Goal: Communication & Community: Answer question/provide support

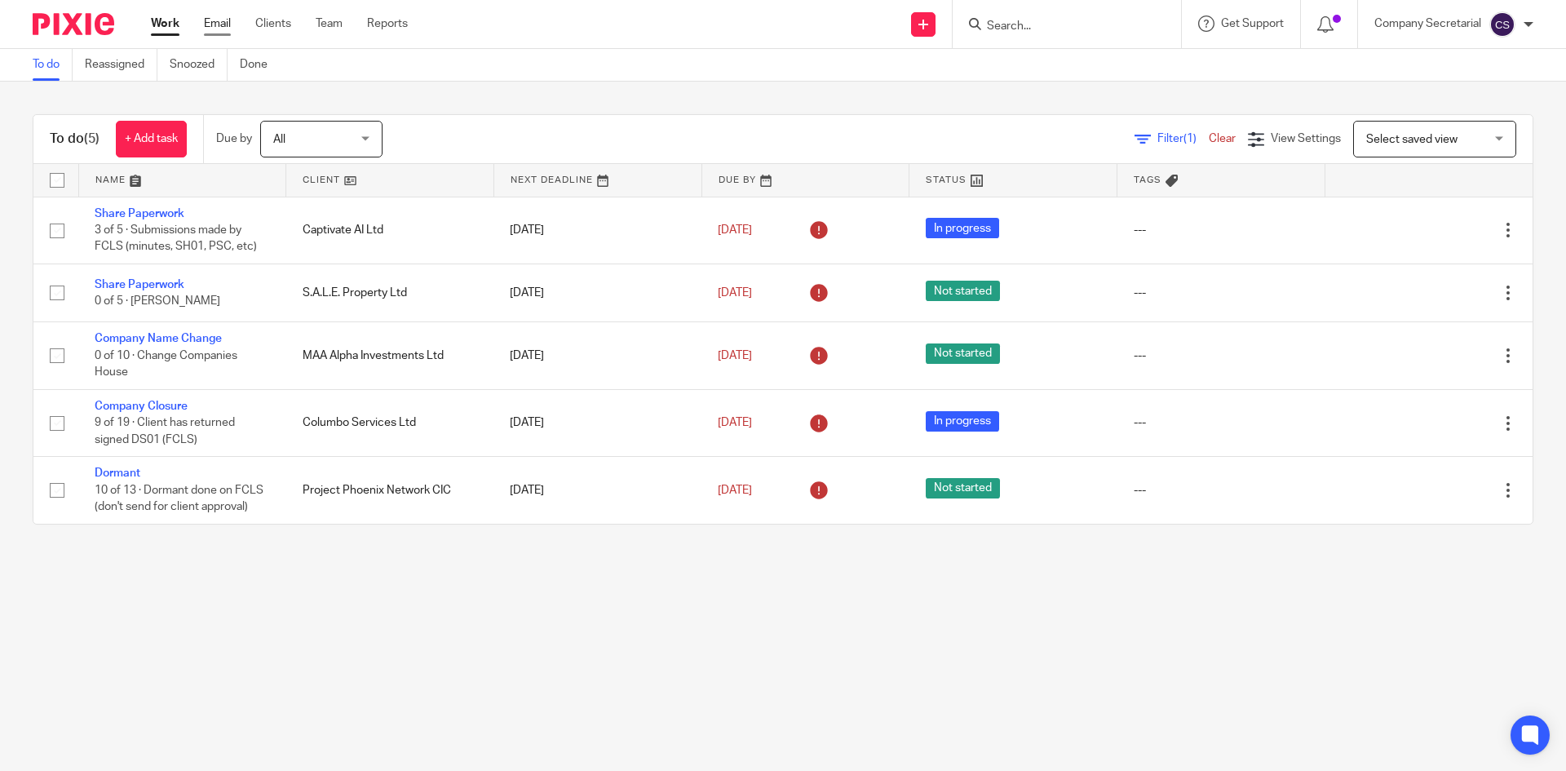
click at [223, 22] on link "Email" at bounding box center [217, 23] width 27 height 16
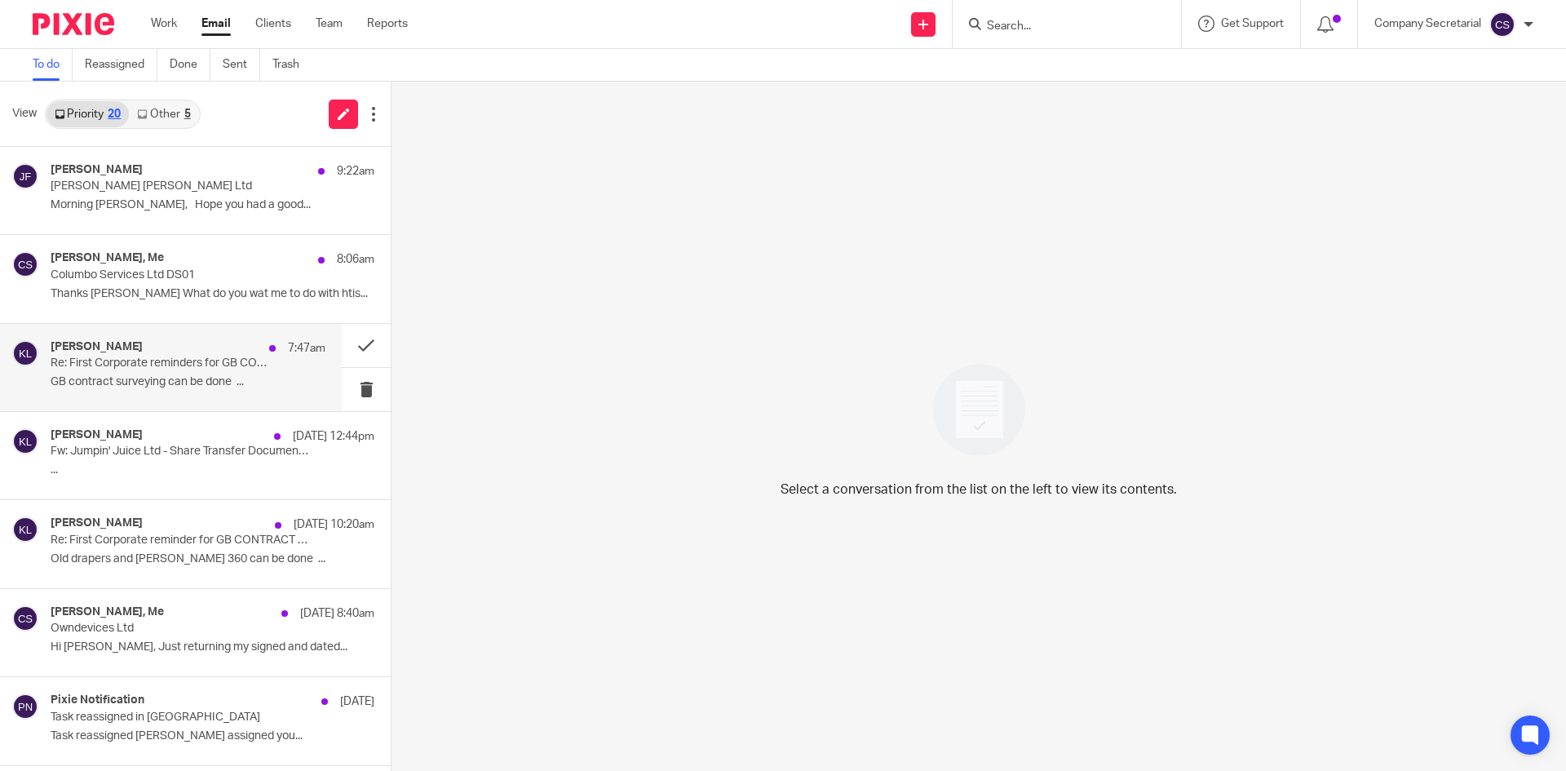
click at [225, 382] on p "GB contract surveying can be done ..." at bounding box center [188, 382] width 275 height 14
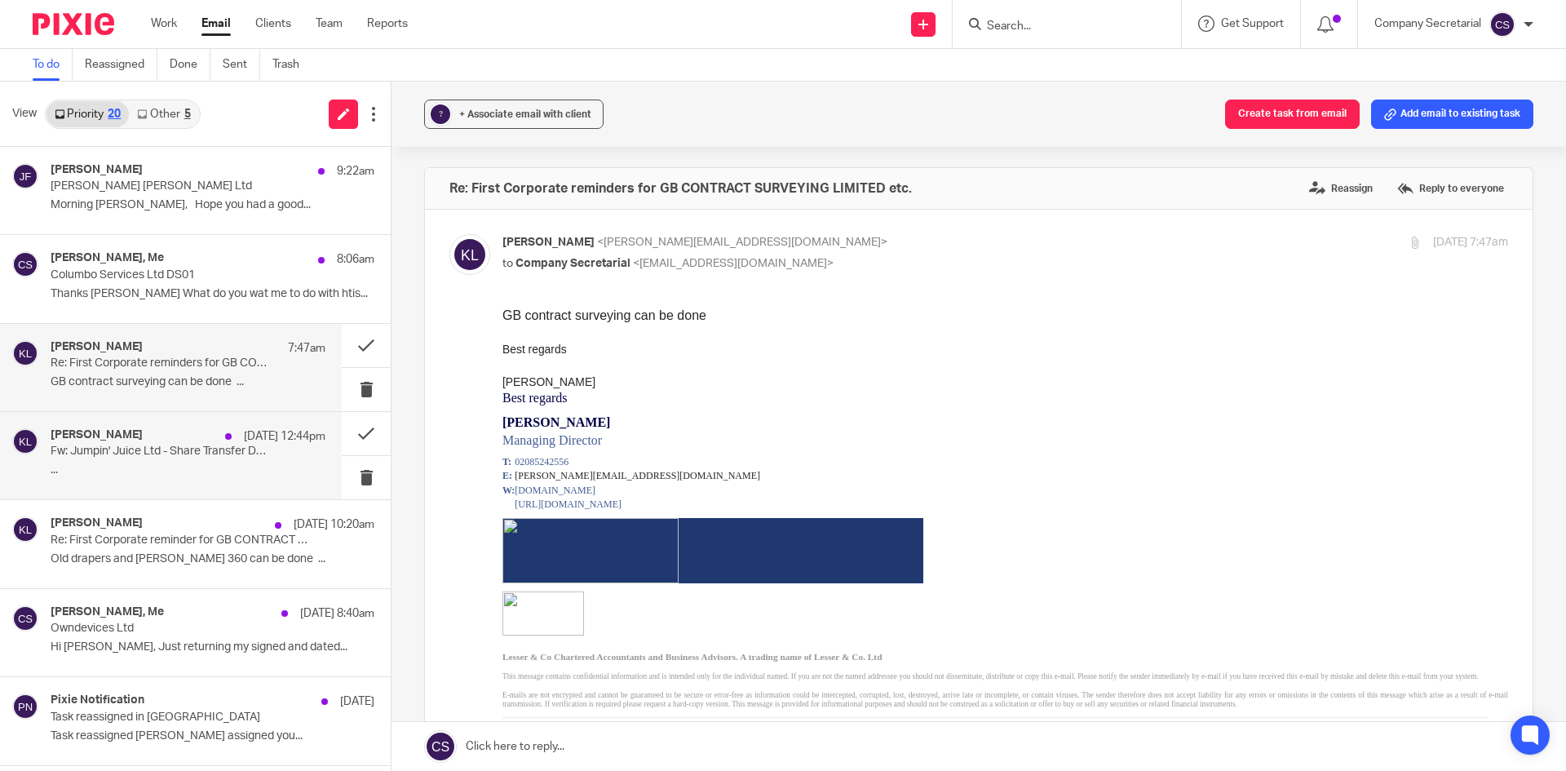
click at [219, 480] on div "[PERSON_NAME] [DATE] 12:44pm Fw: Jumpin' Juice Ltd - Share Transfer Documents -…" at bounding box center [188, 455] width 275 height 55
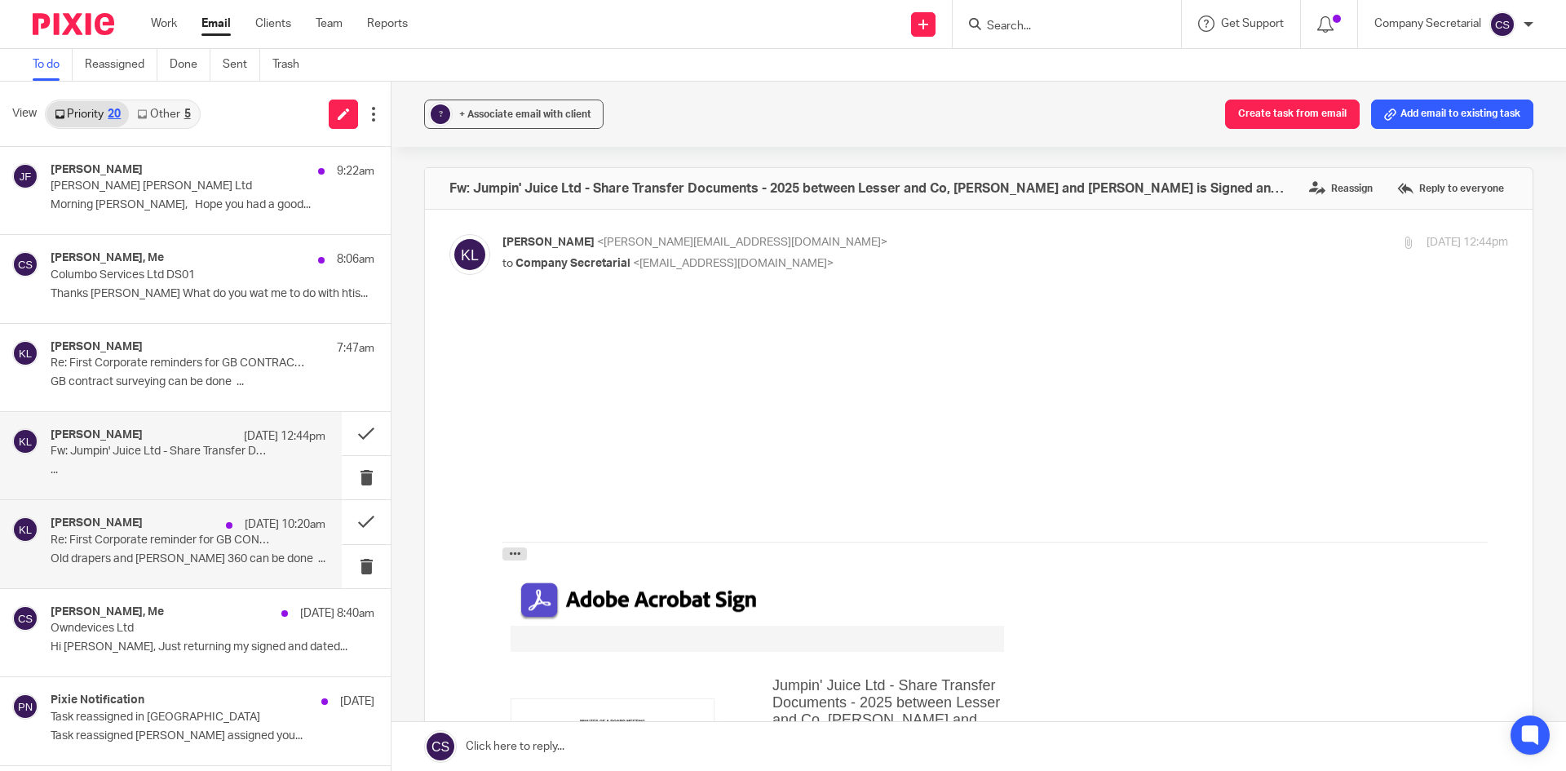
click at [214, 547] on p "Re: First Corporate reminder for GB CONTRACT SURVEYING LIMITED" at bounding box center [161, 540] width 220 height 14
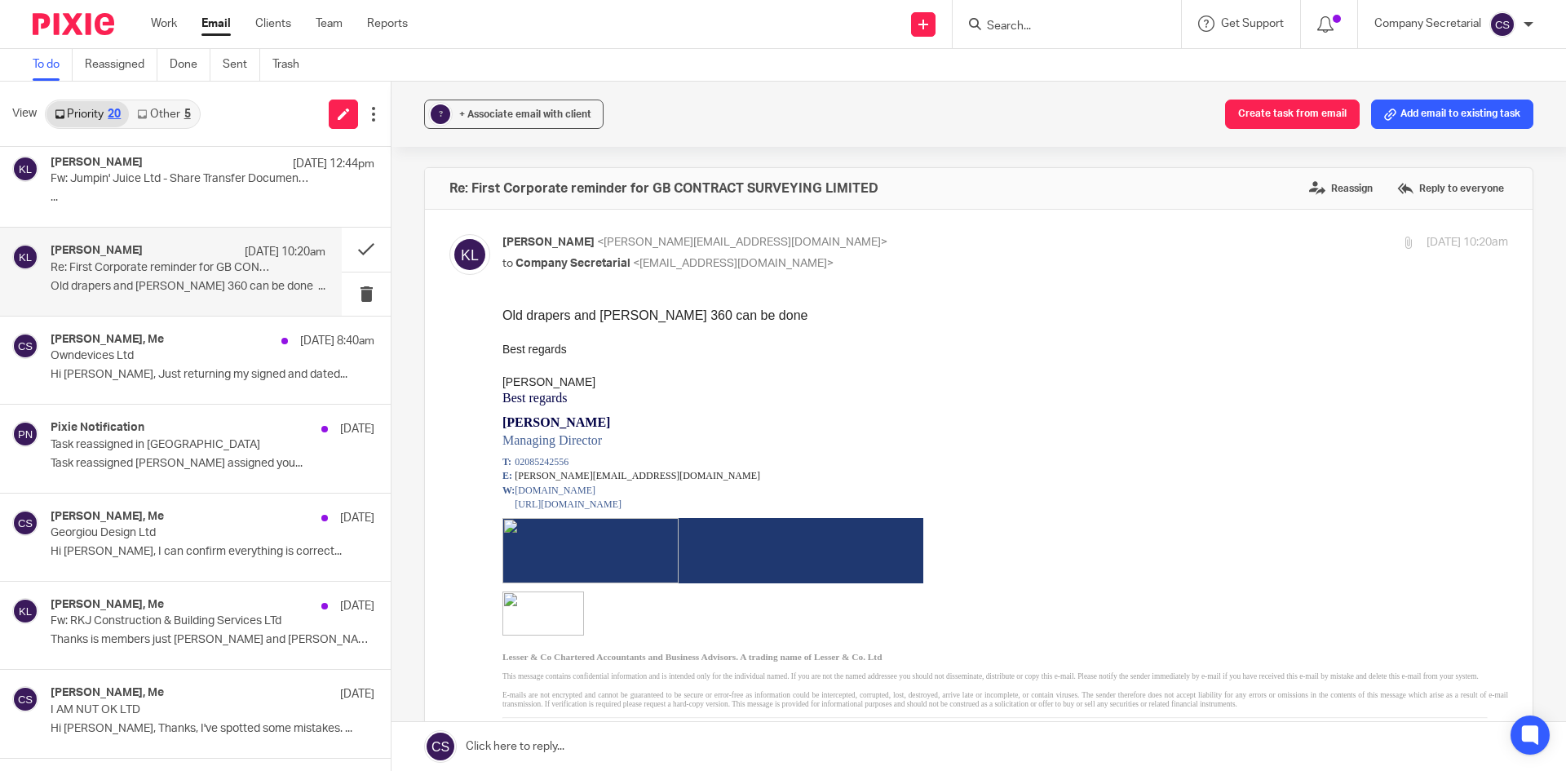
scroll to position [270, 0]
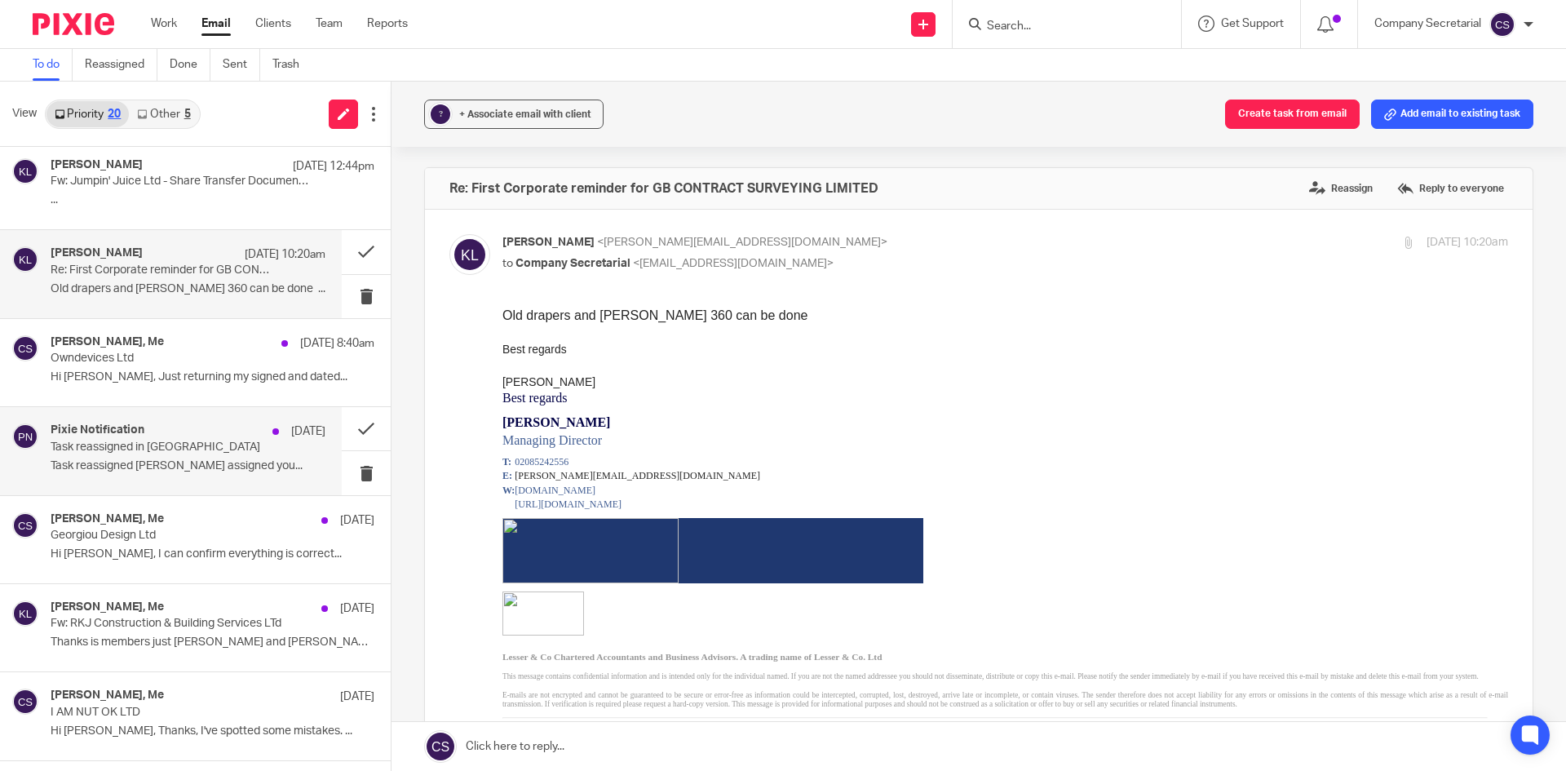
click at [237, 431] on div "Pixie Notification [DATE]" at bounding box center [188, 431] width 275 height 16
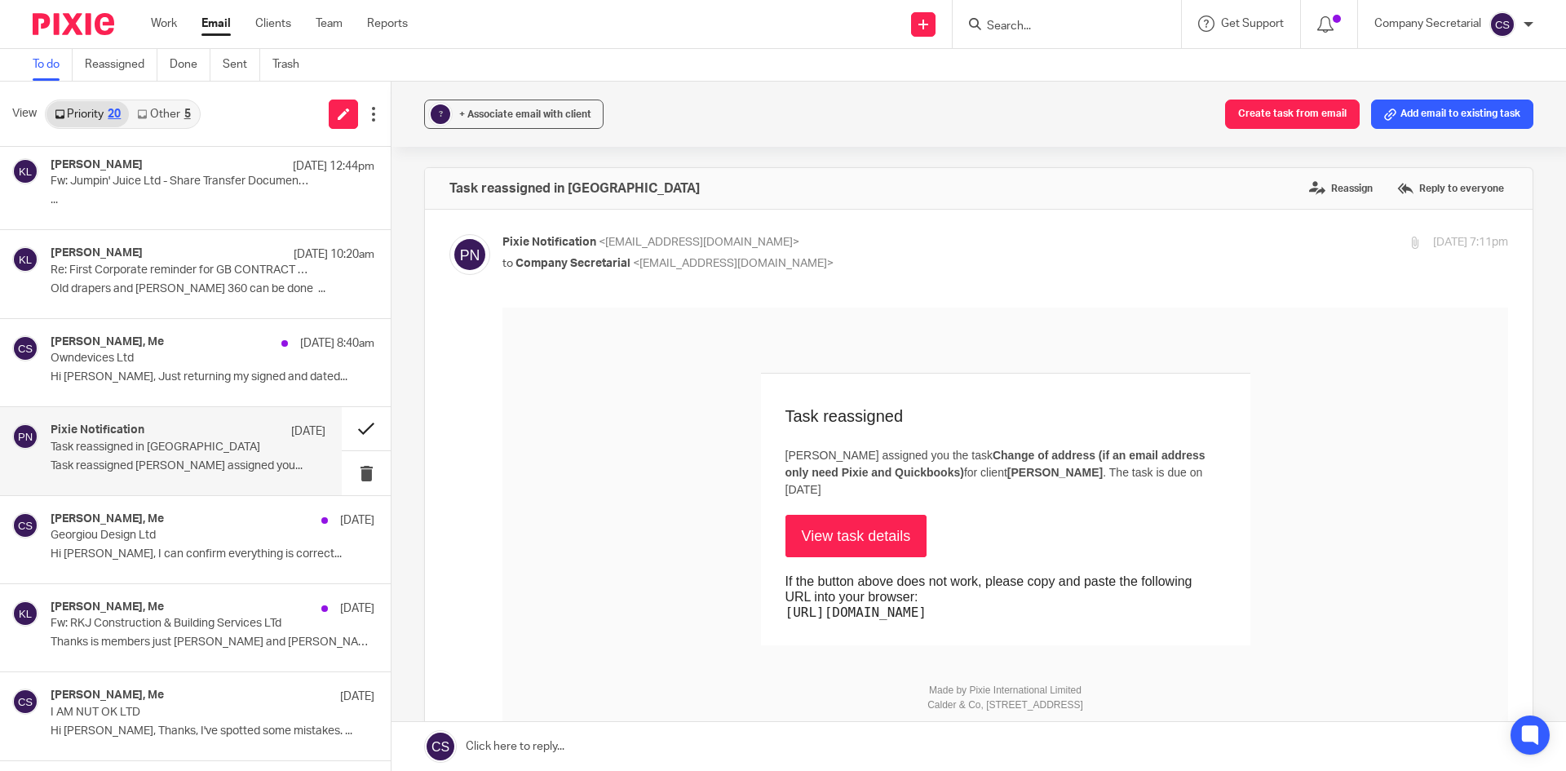
scroll to position [0, 0]
click at [354, 427] on button at bounding box center [366, 428] width 49 height 43
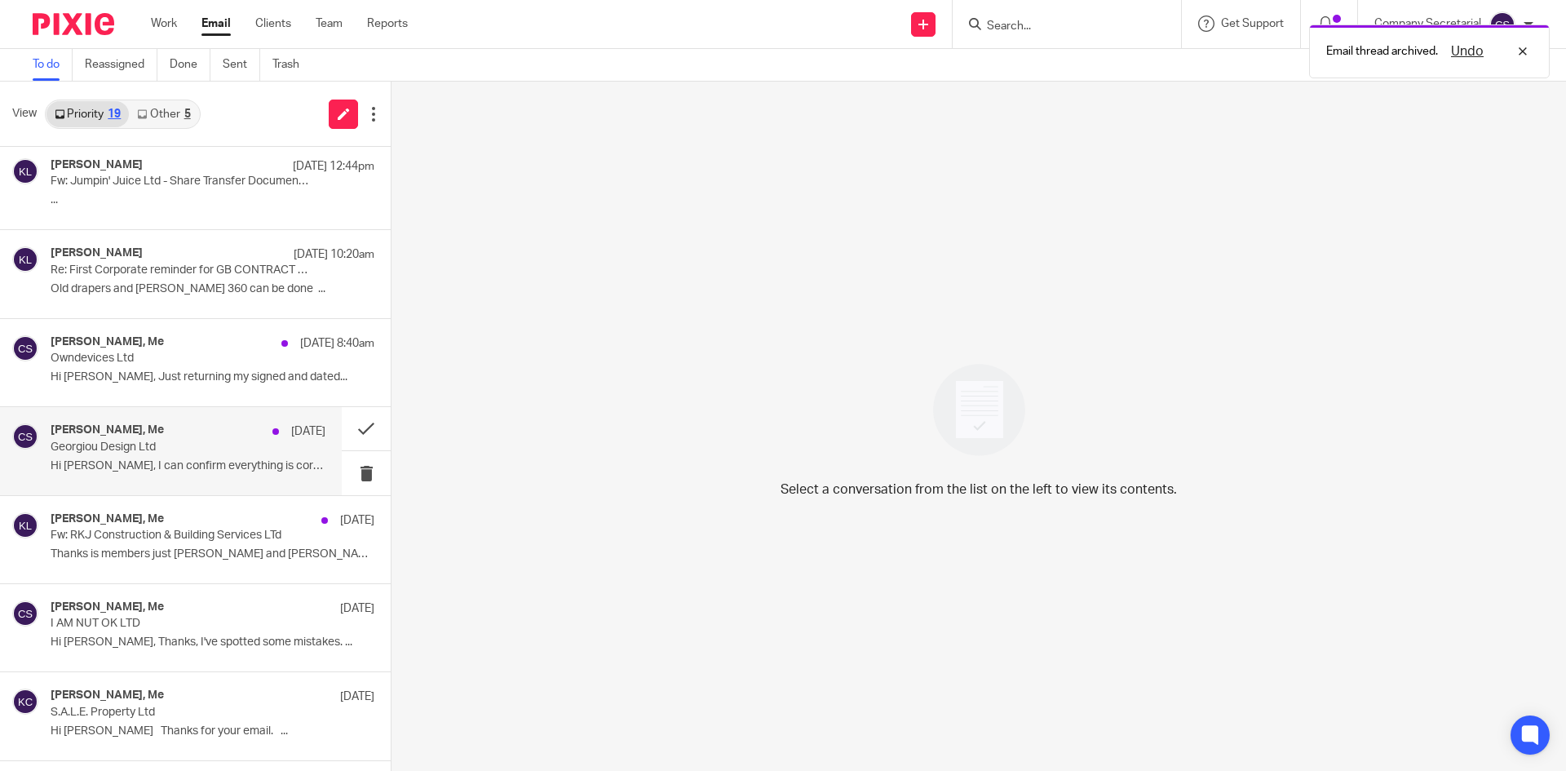
click at [213, 435] on div "[PERSON_NAME], Me [DATE]" at bounding box center [188, 431] width 275 height 16
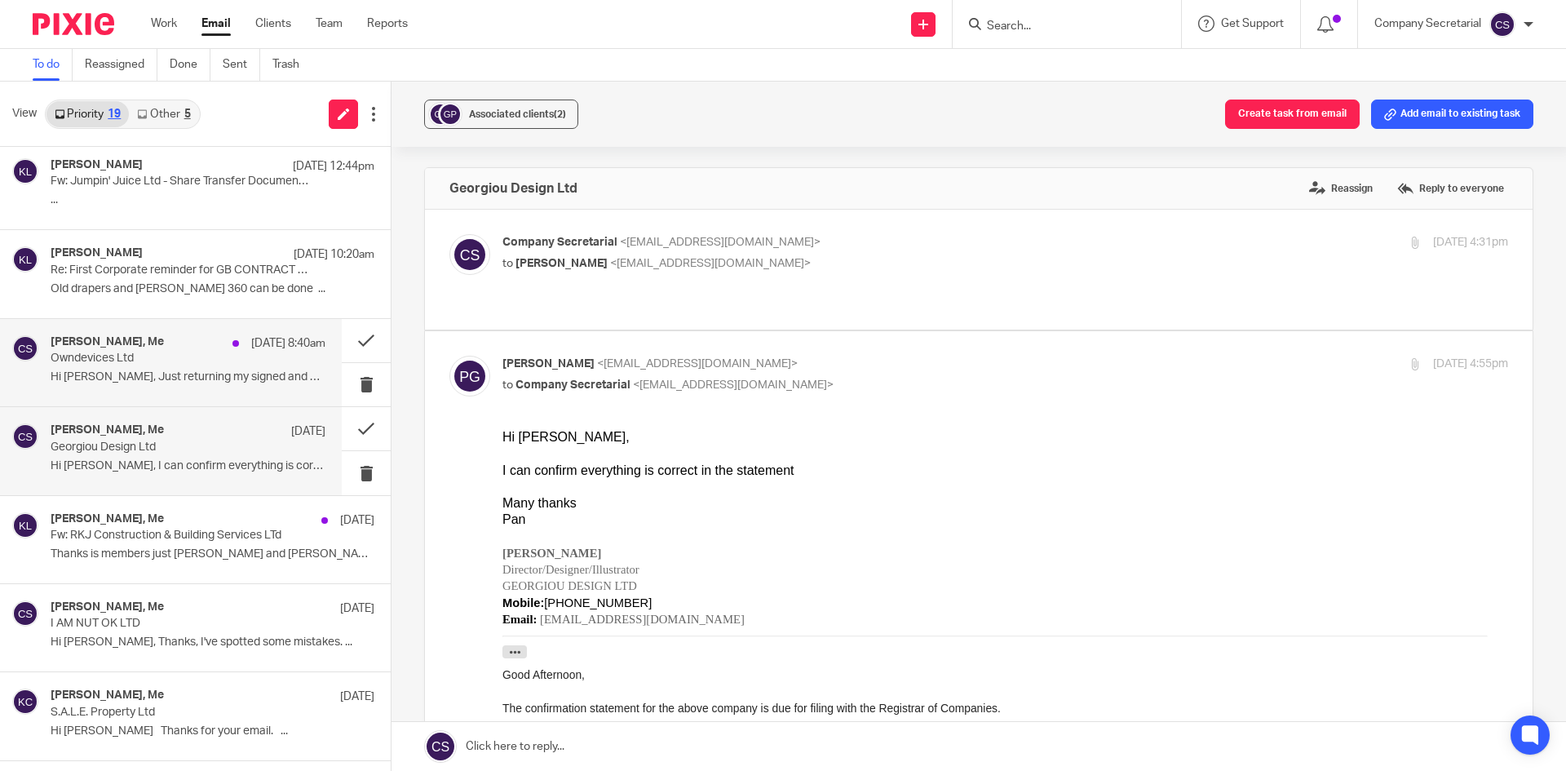
click at [220, 370] on p "Hi [PERSON_NAME], Just returning my signed and dated..." at bounding box center [188, 377] width 275 height 14
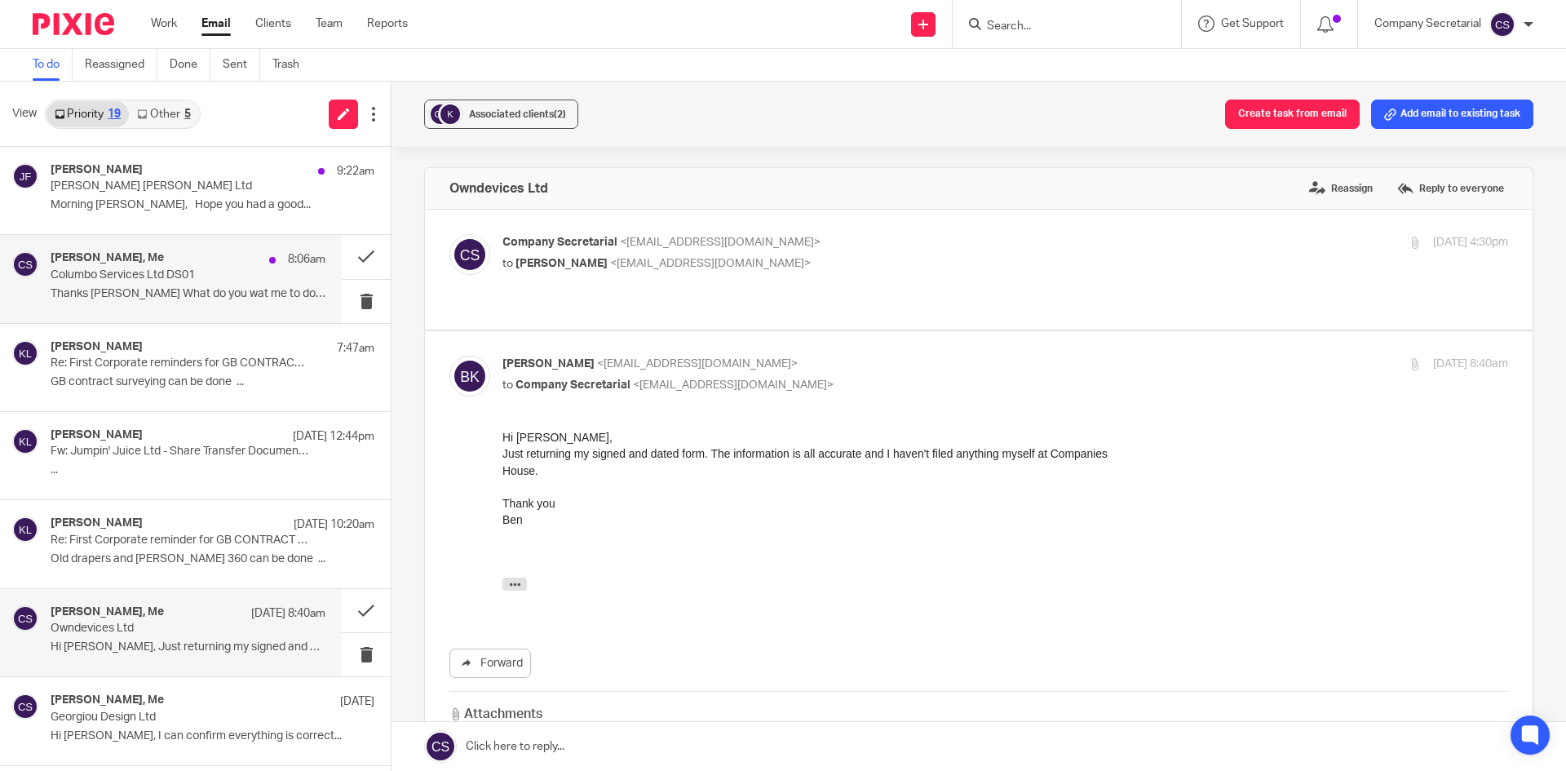
click at [244, 290] on p "Thanks [PERSON_NAME] What do you wat me to do with htis..." at bounding box center [188, 294] width 275 height 14
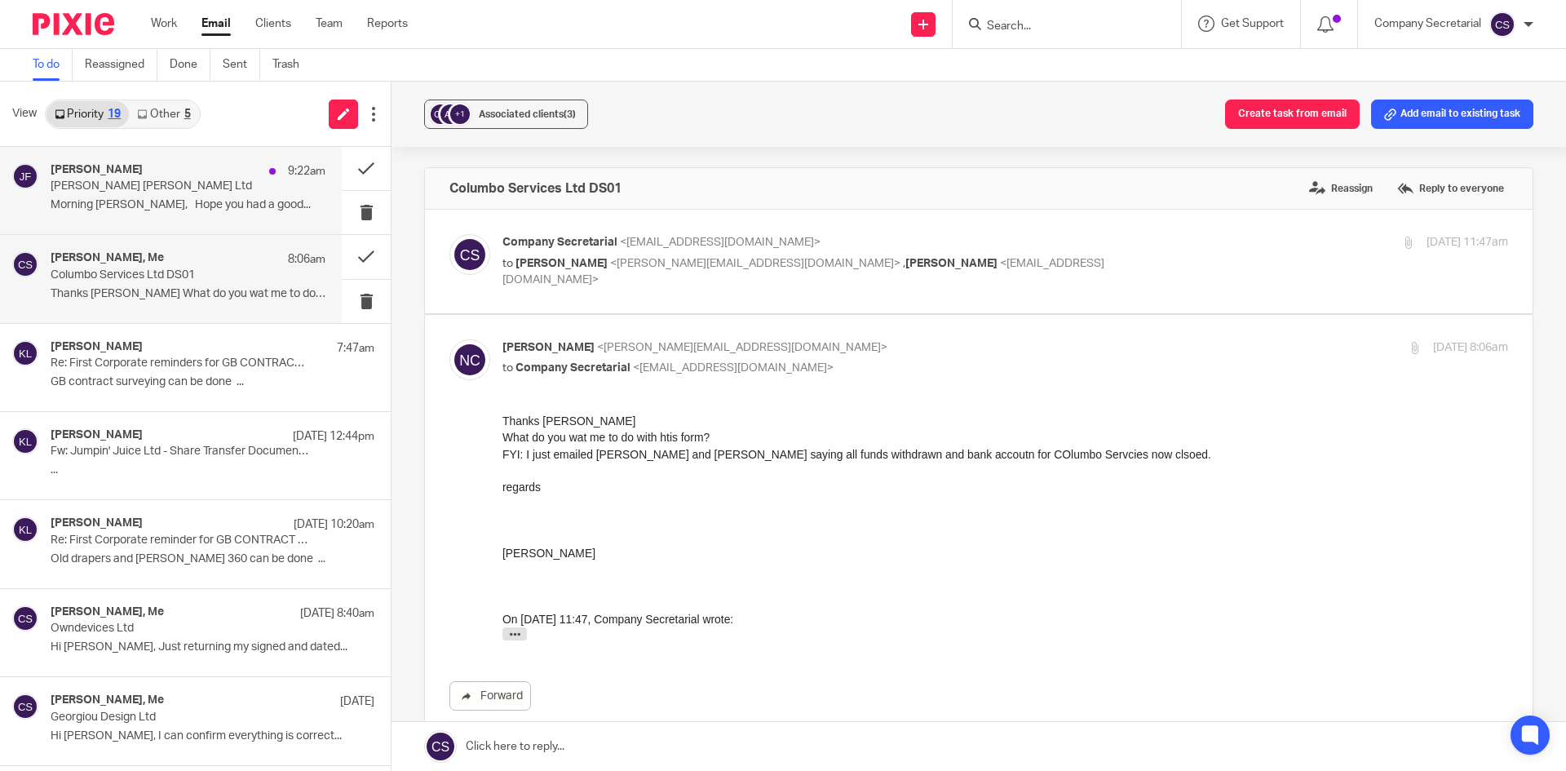
click at [289, 199] on p "Morning [PERSON_NAME], Hope you had a good..." at bounding box center [188, 205] width 275 height 14
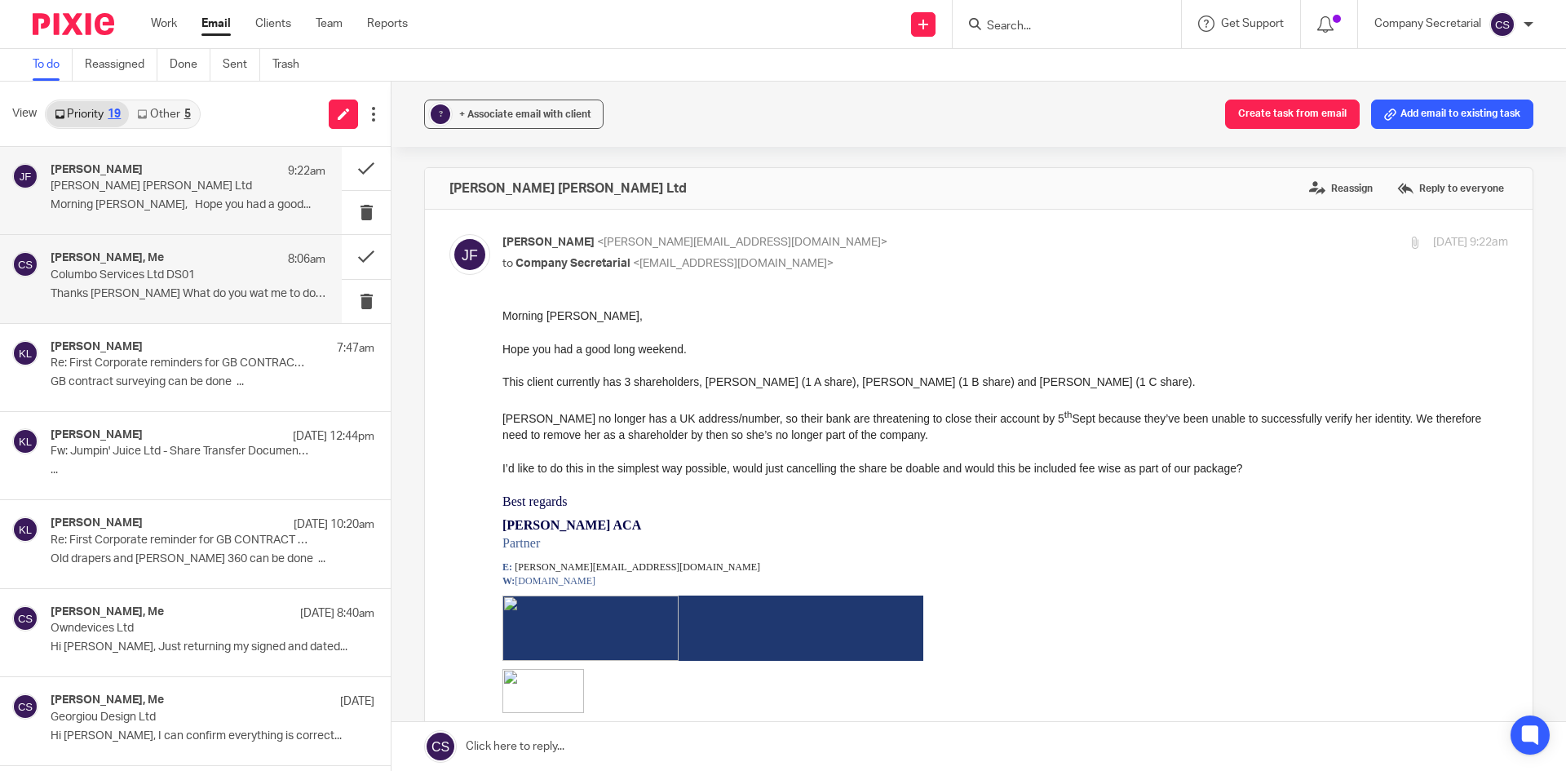
click at [235, 298] on p "Thanks [PERSON_NAME] What do you wat me to do with htis..." at bounding box center [188, 294] width 275 height 14
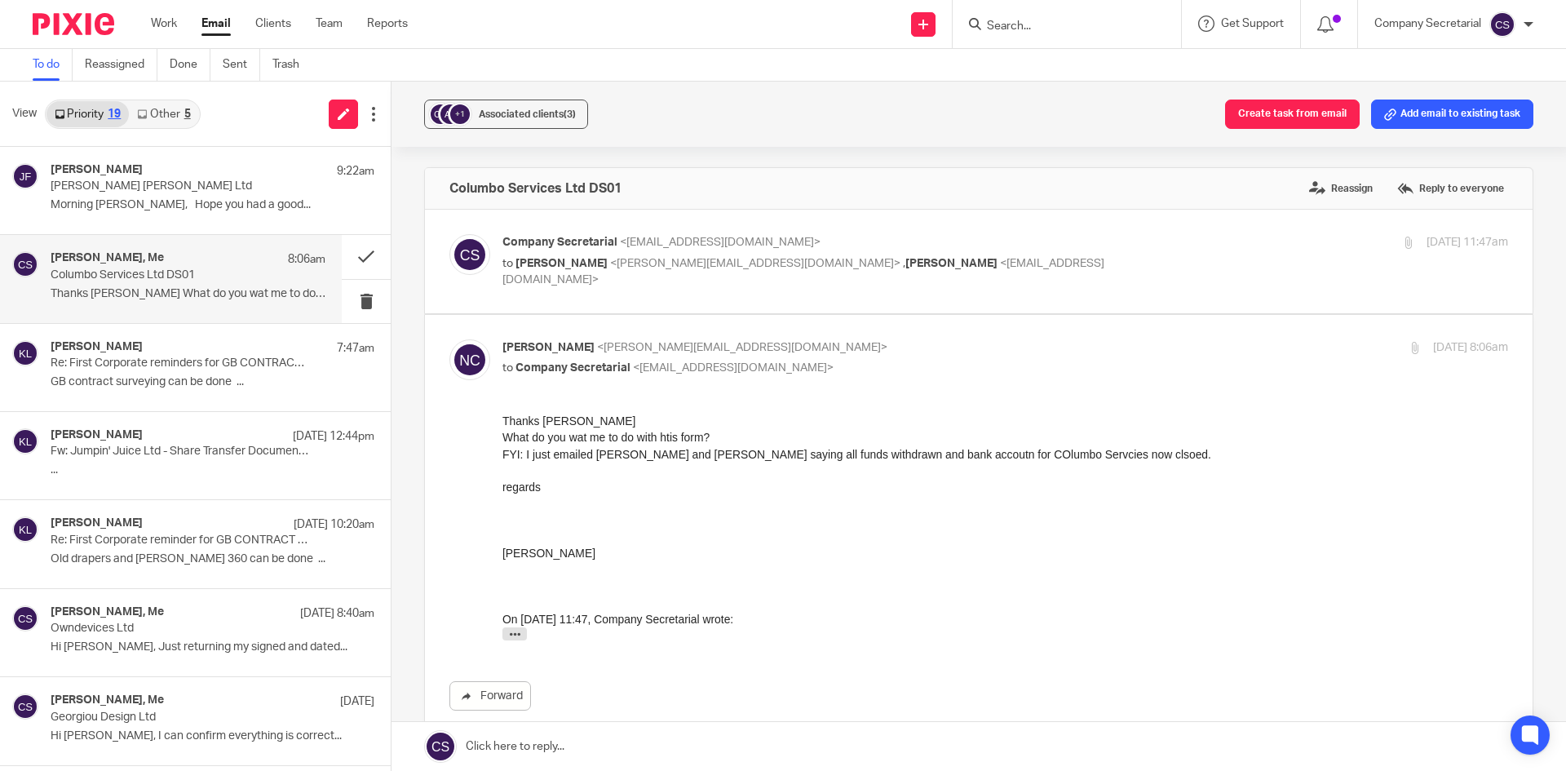
click at [1021, 247] on p "Company Secretarial <[EMAIL_ADDRESS][DOMAIN_NAME]>" at bounding box center [837, 242] width 670 height 17
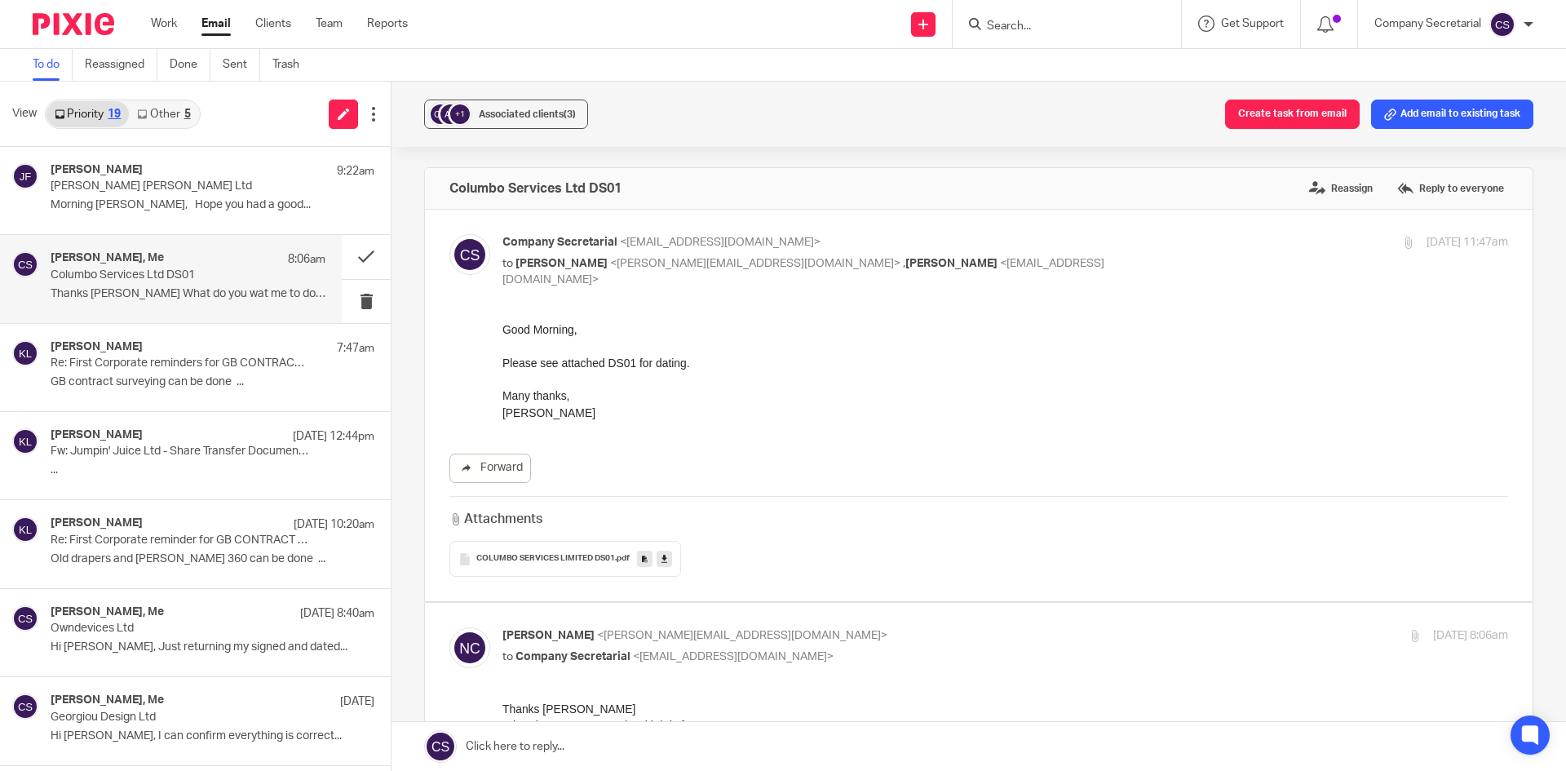
click at [1021, 247] on p "Company Secretarial <[EMAIL_ADDRESS][DOMAIN_NAME]>" at bounding box center [837, 242] width 670 height 17
checkbox input "false"
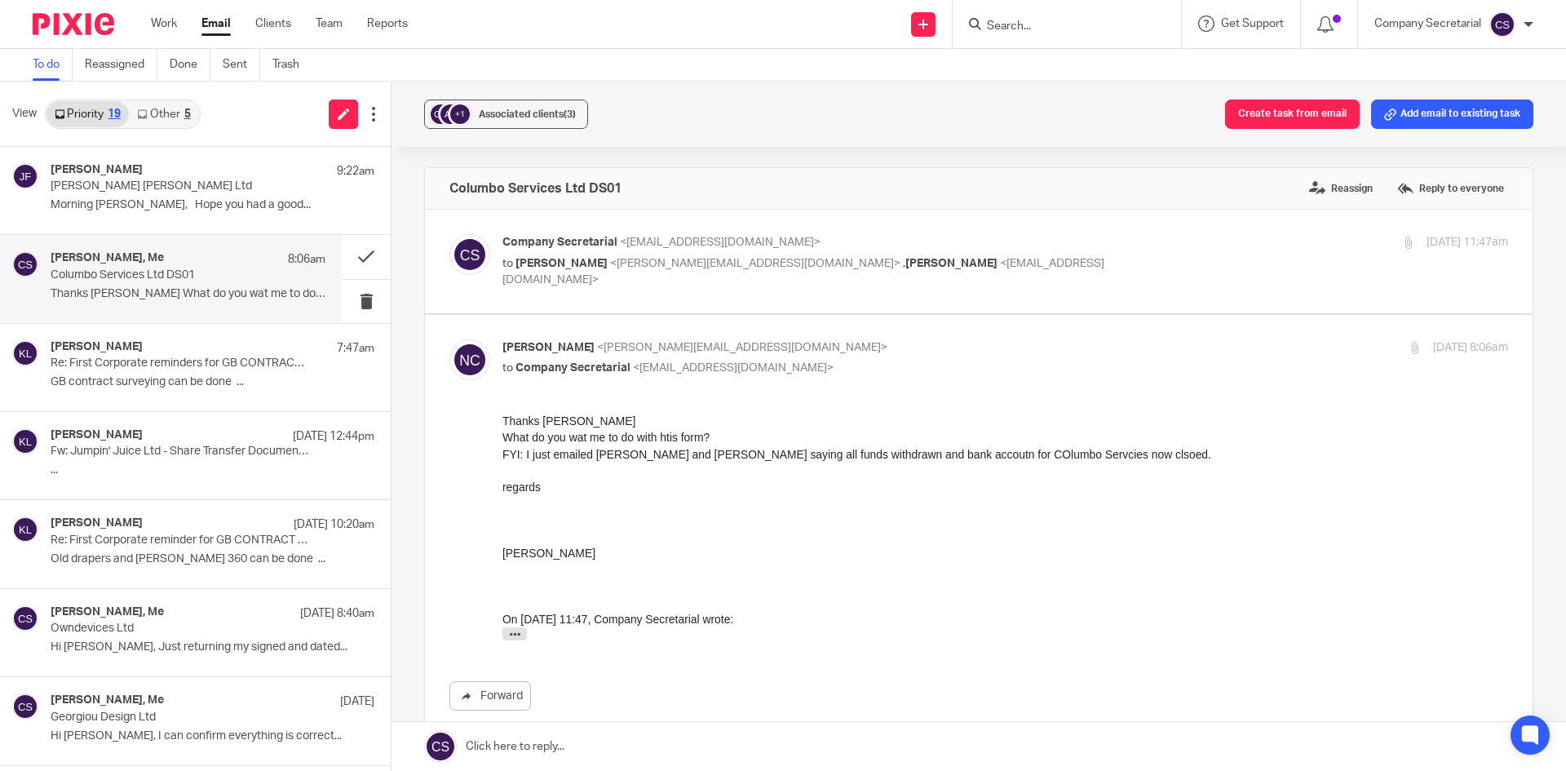
click at [755, 744] on link at bounding box center [979, 746] width 1175 height 49
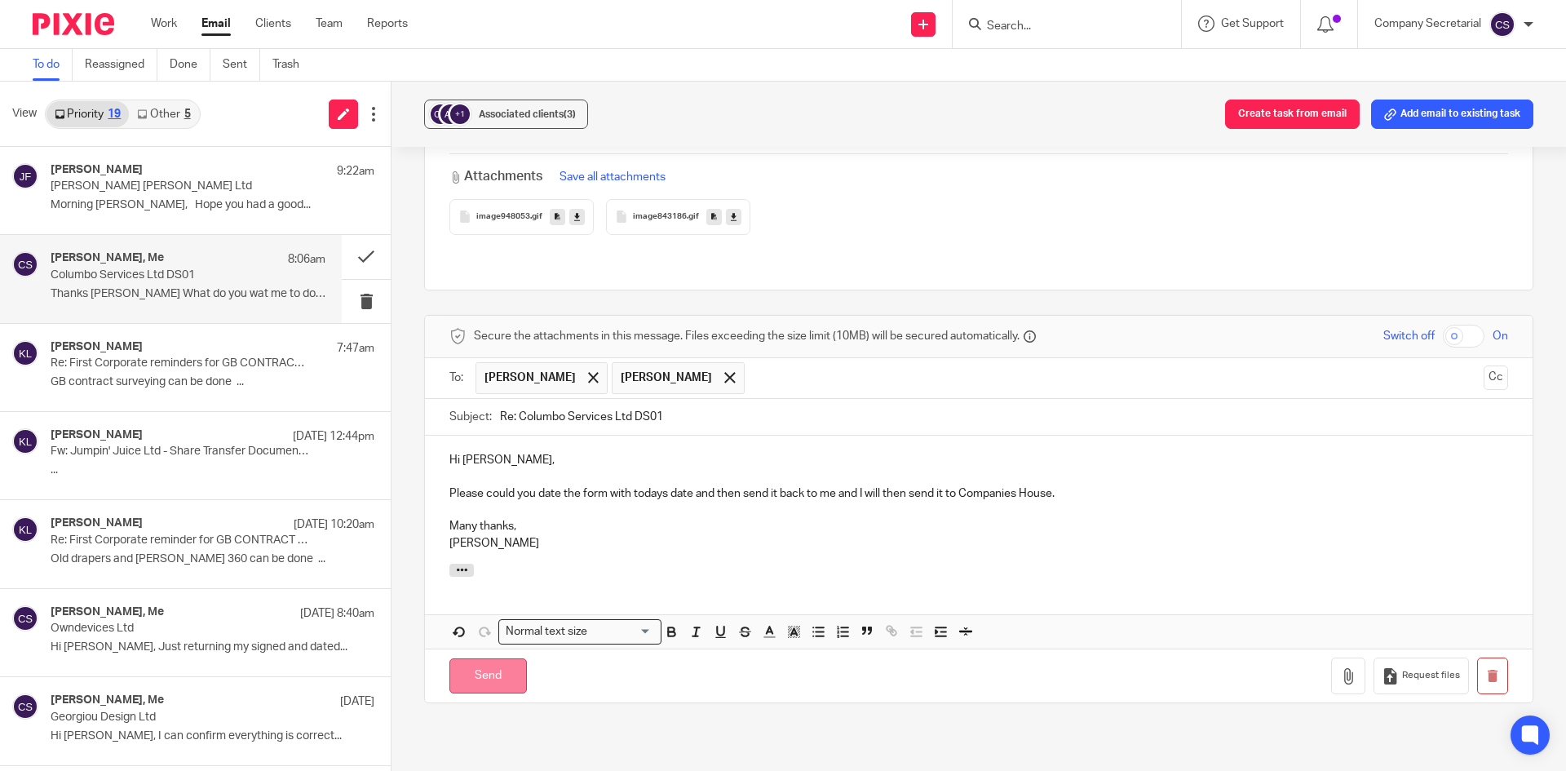
click at [511, 658] on input "Send" at bounding box center [487, 675] width 77 height 35
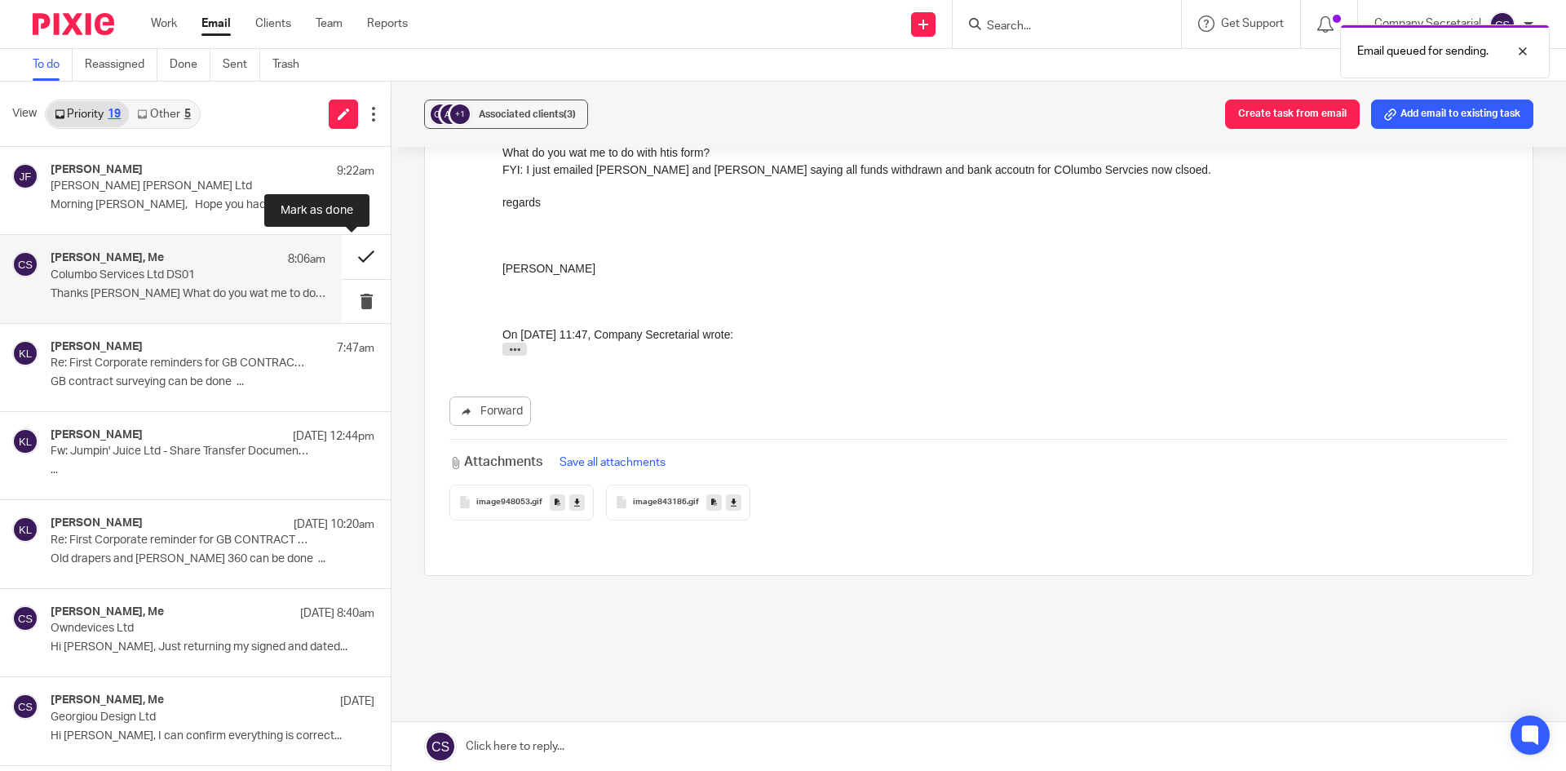
click at [342, 254] on button at bounding box center [366, 256] width 49 height 43
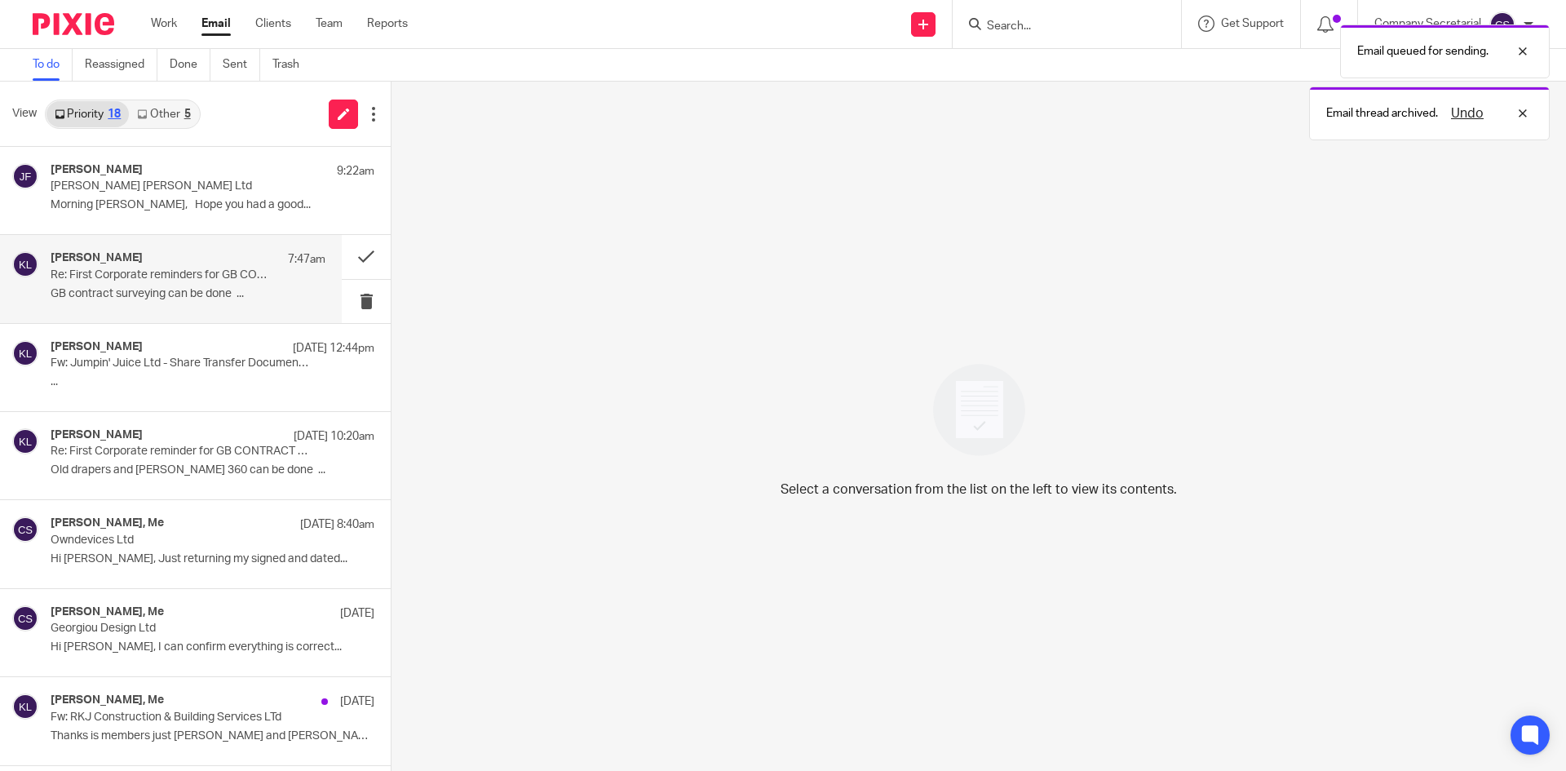
click at [215, 293] on p "GB contract surveying can be done ..." at bounding box center [188, 294] width 275 height 14
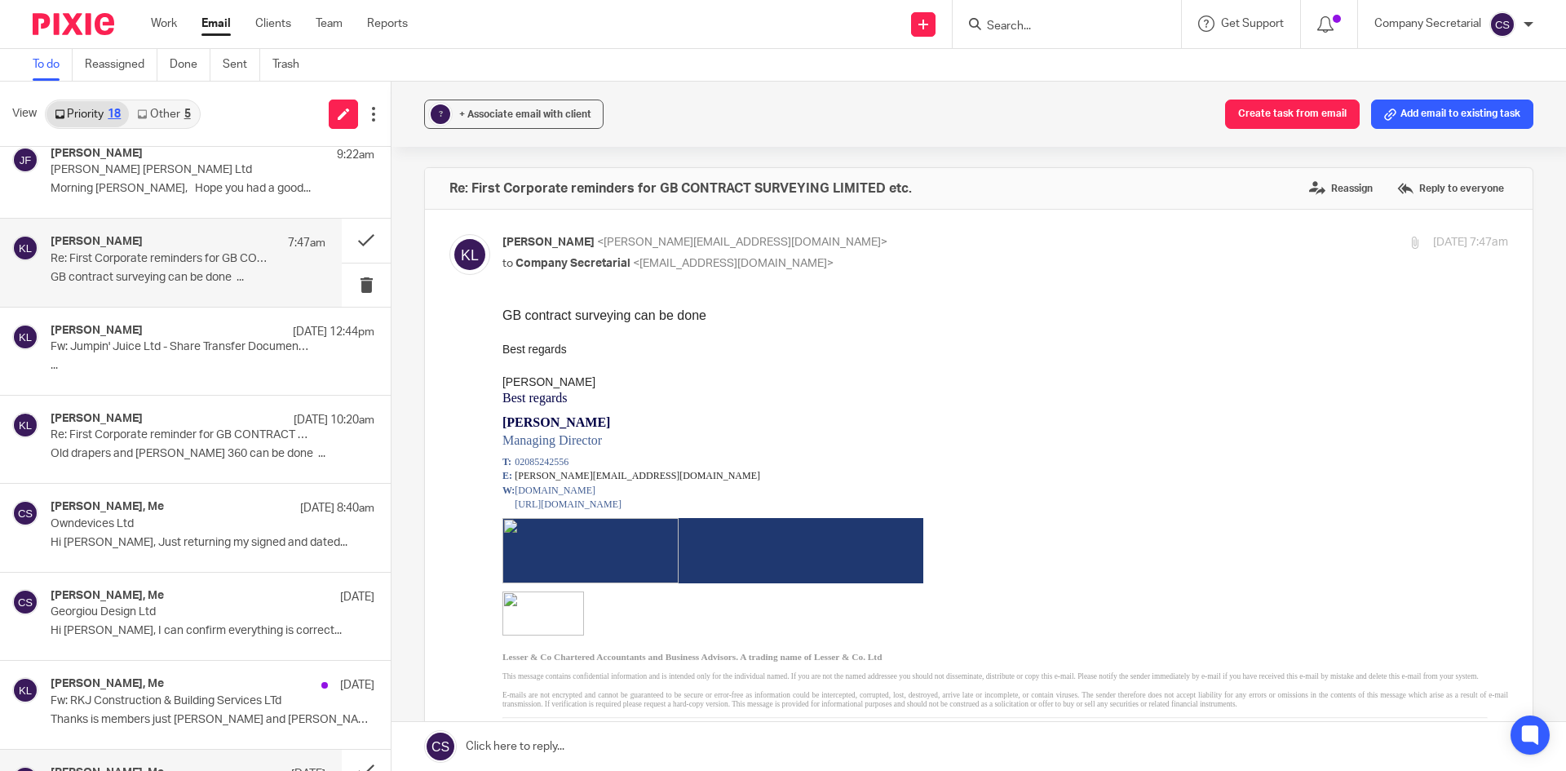
scroll to position [0, 0]
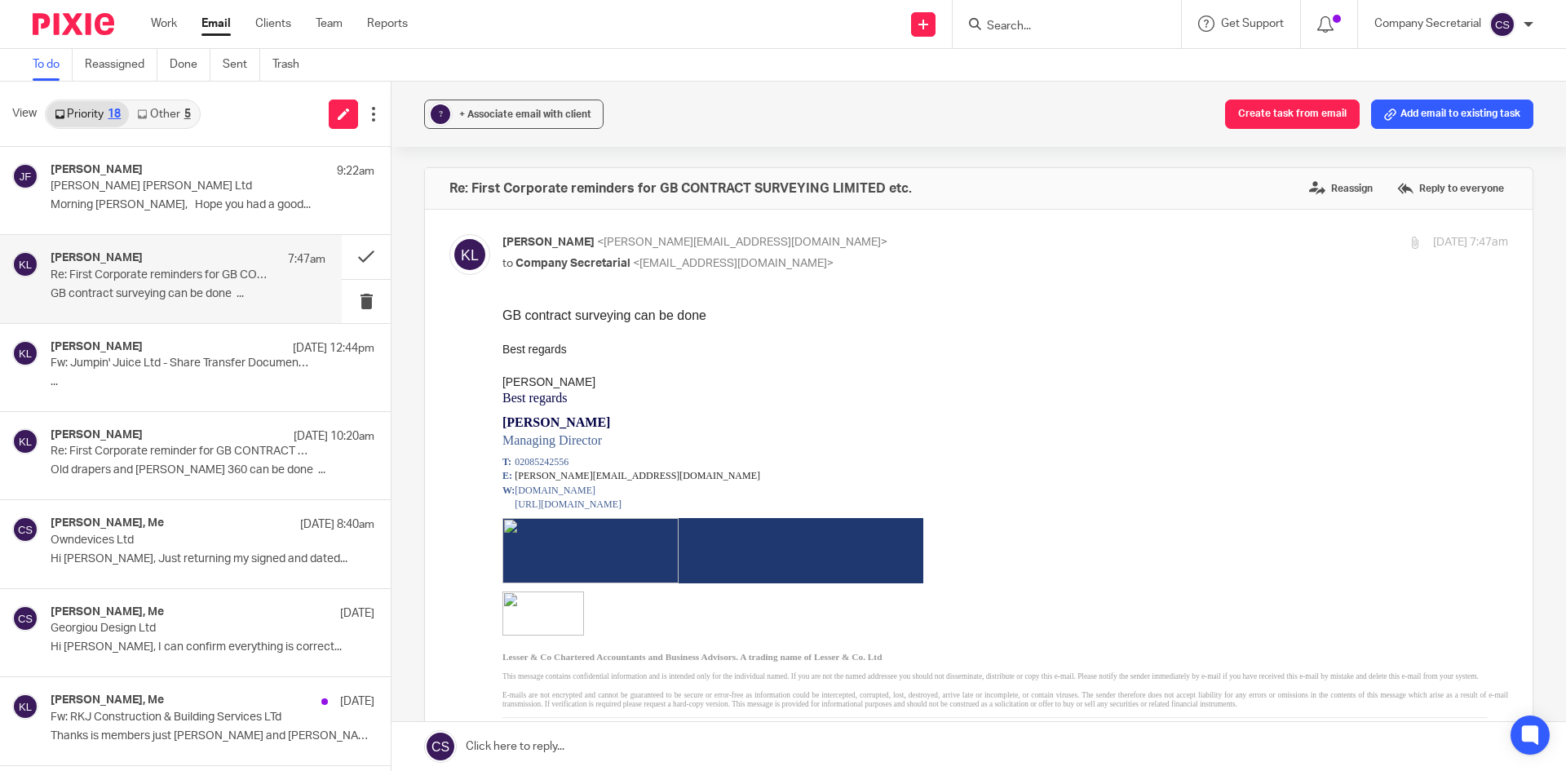
click at [680, 746] on link at bounding box center [979, 746] width 1175 height 49
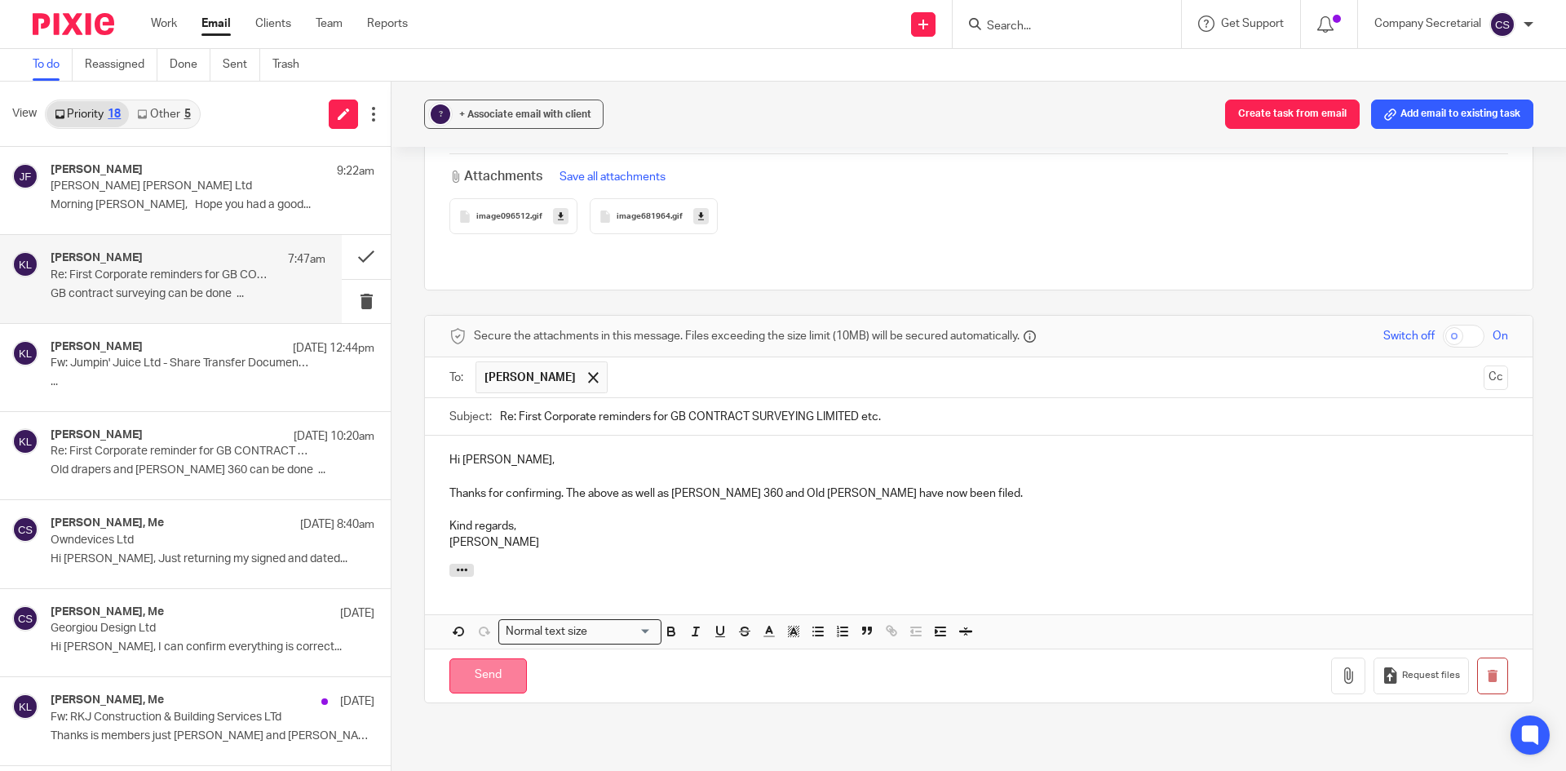
click at [507, 666] on input "Send" at bounding box center [487, 675] width 77 height 35
click at [349, 436] on button at bounding box center [366, 433] width 49 height 43
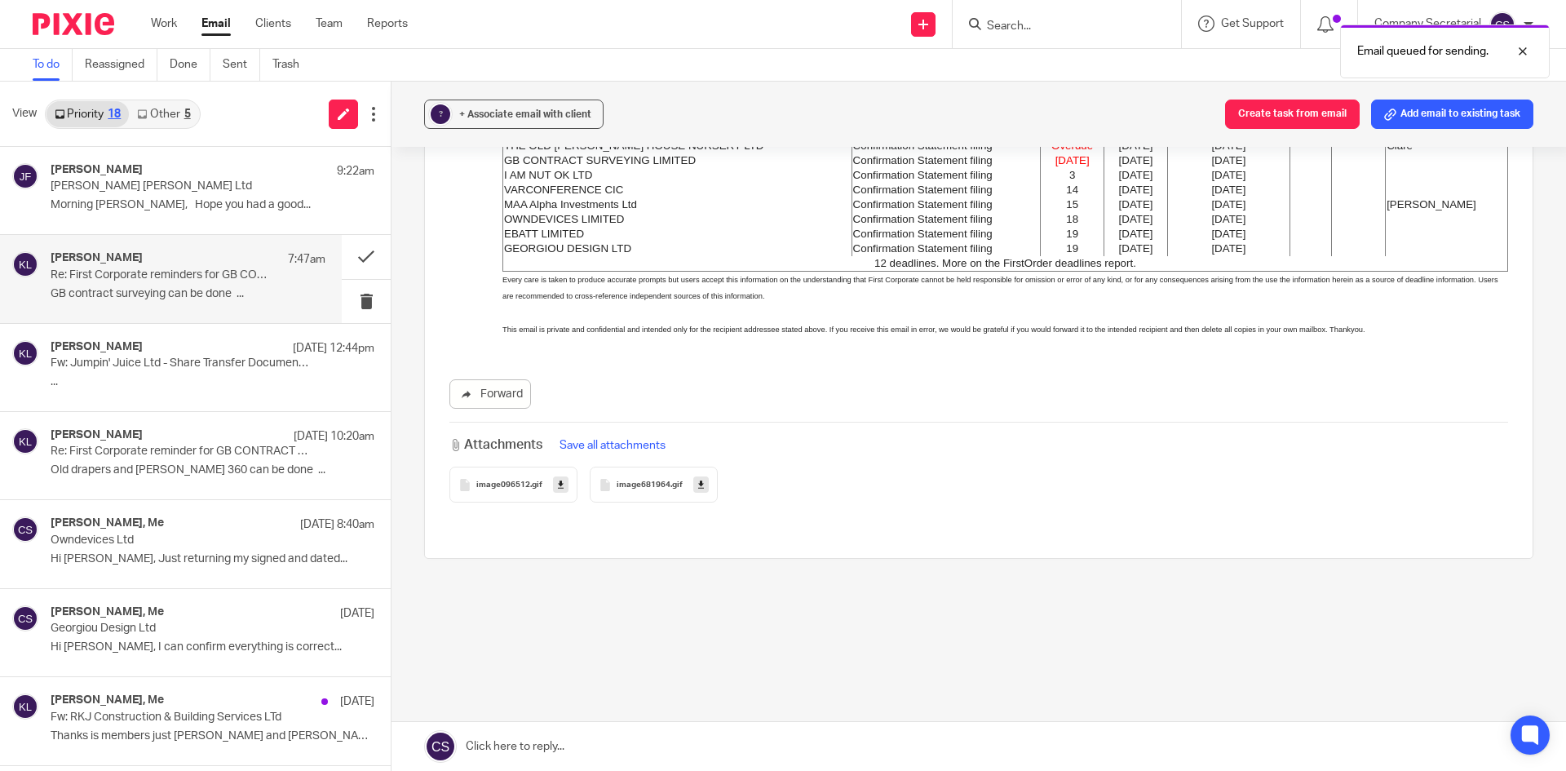
scroll to position [1209, 0]
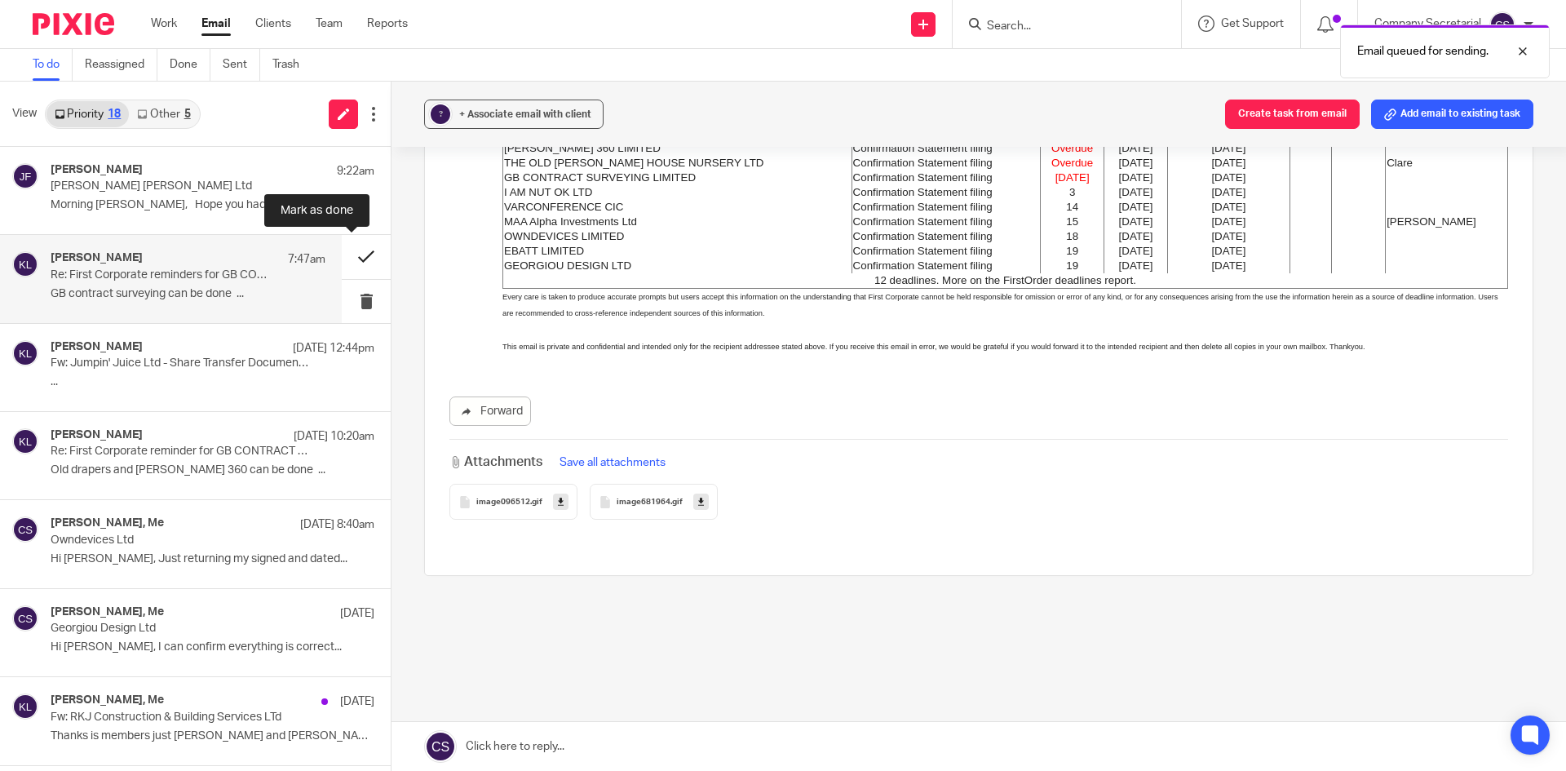
click at [343, 258] on button at bounding box center [366, 256] width 49 height 43
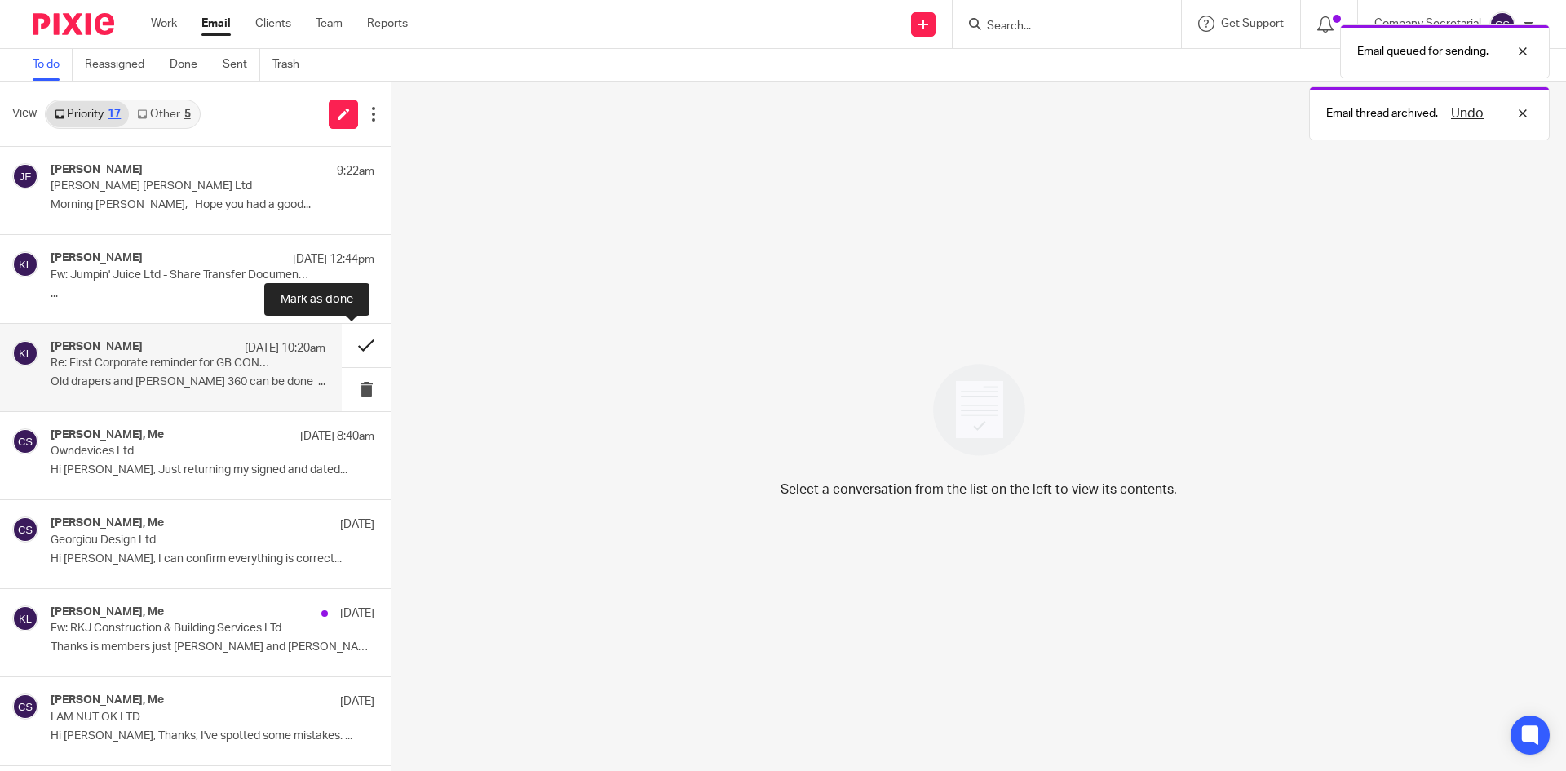
click at [342, 346] on button at bounding box center [366, 345] width 49 height 43
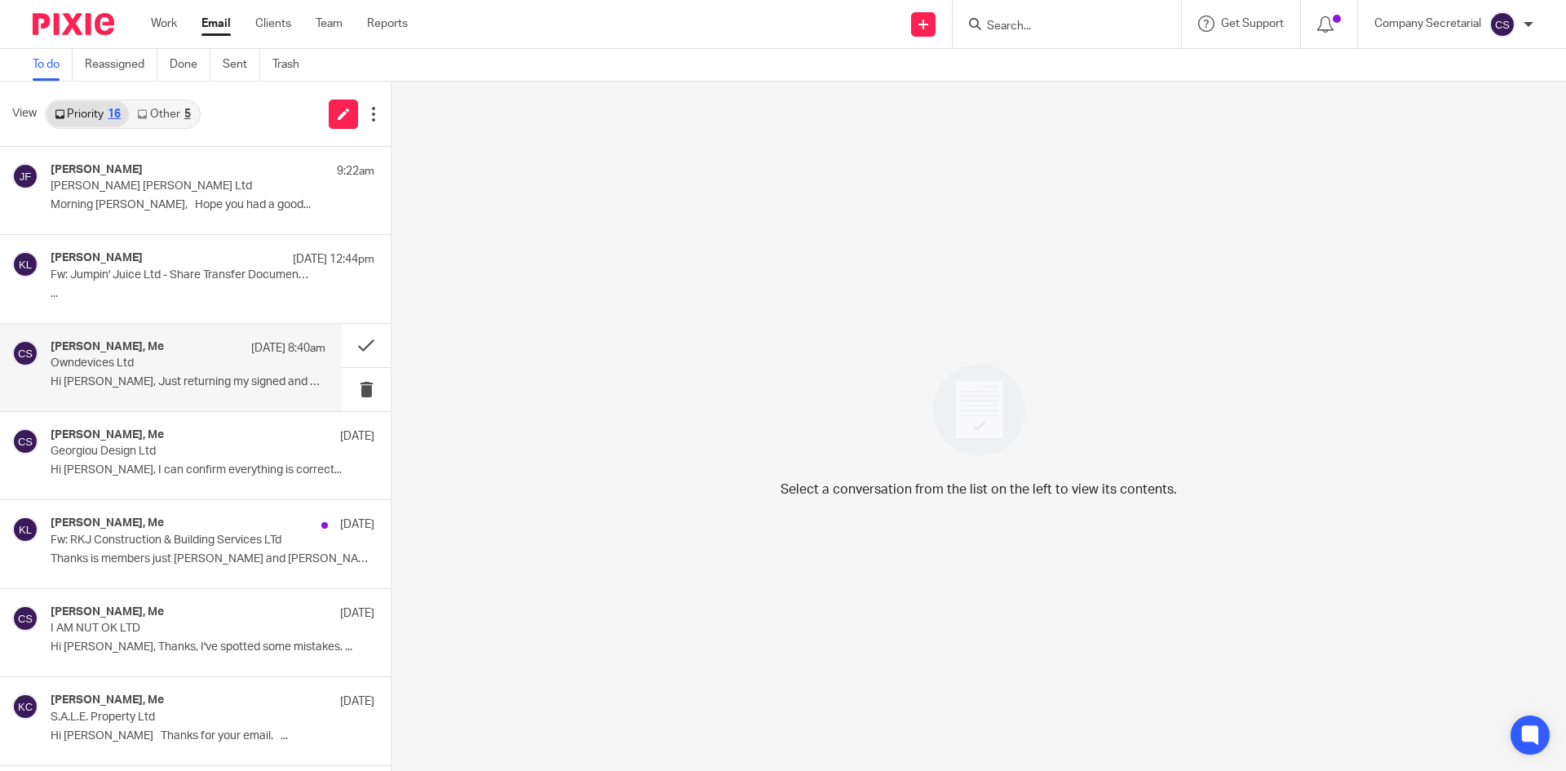
click at [213, 378] on p "Hi [PERSON_NAME], Just returning my signed and dated..." at bounding box center [188, 382] width 275 height 14
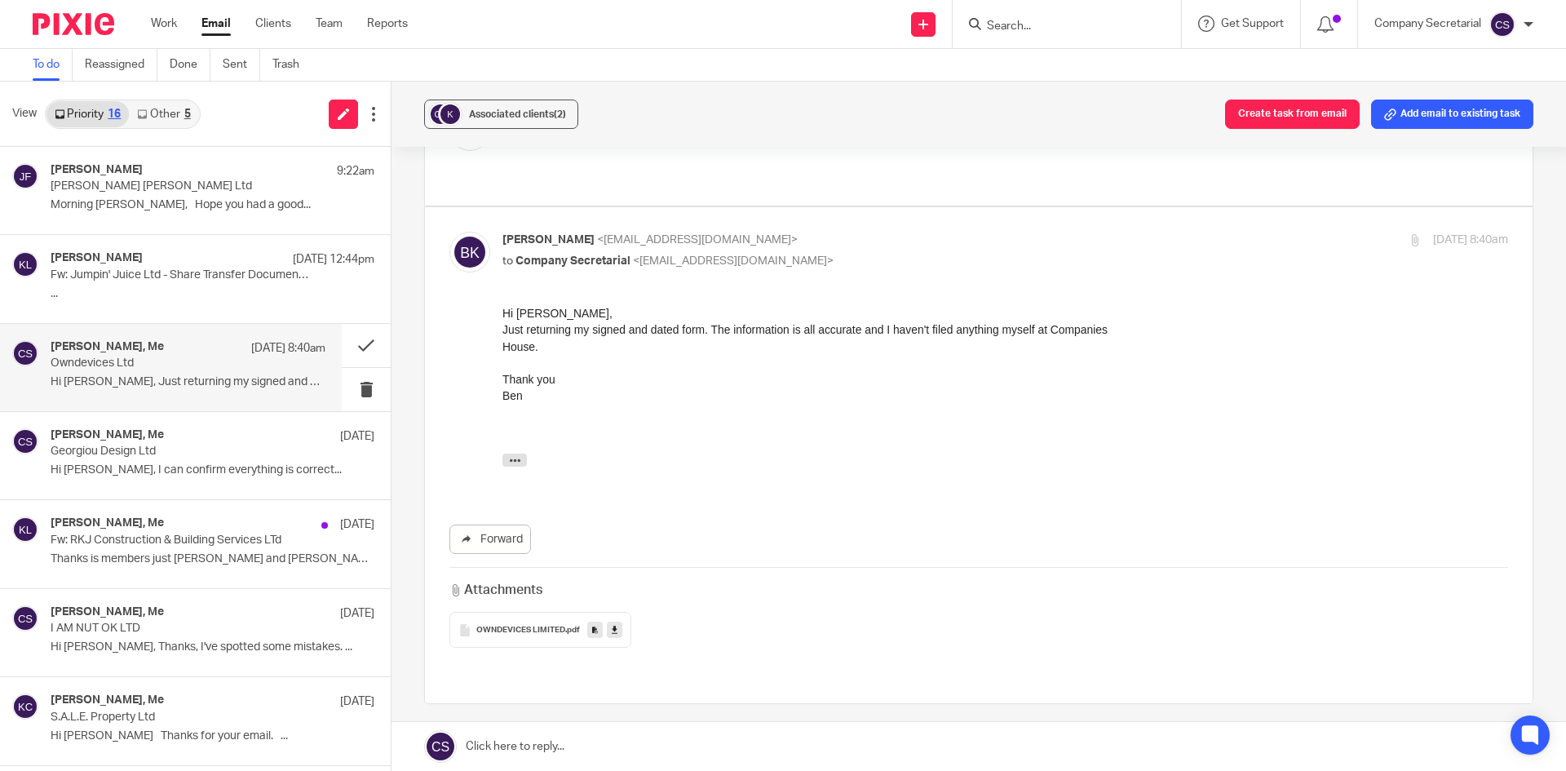
scroll to position [125, 0]
click at [612, 623] on icon at bounding box center [615, 629] width 6 height 12
click at [179, 455] on p "Georgiou Design Ltd" at bounding box center [161, 452] width 220 height 14
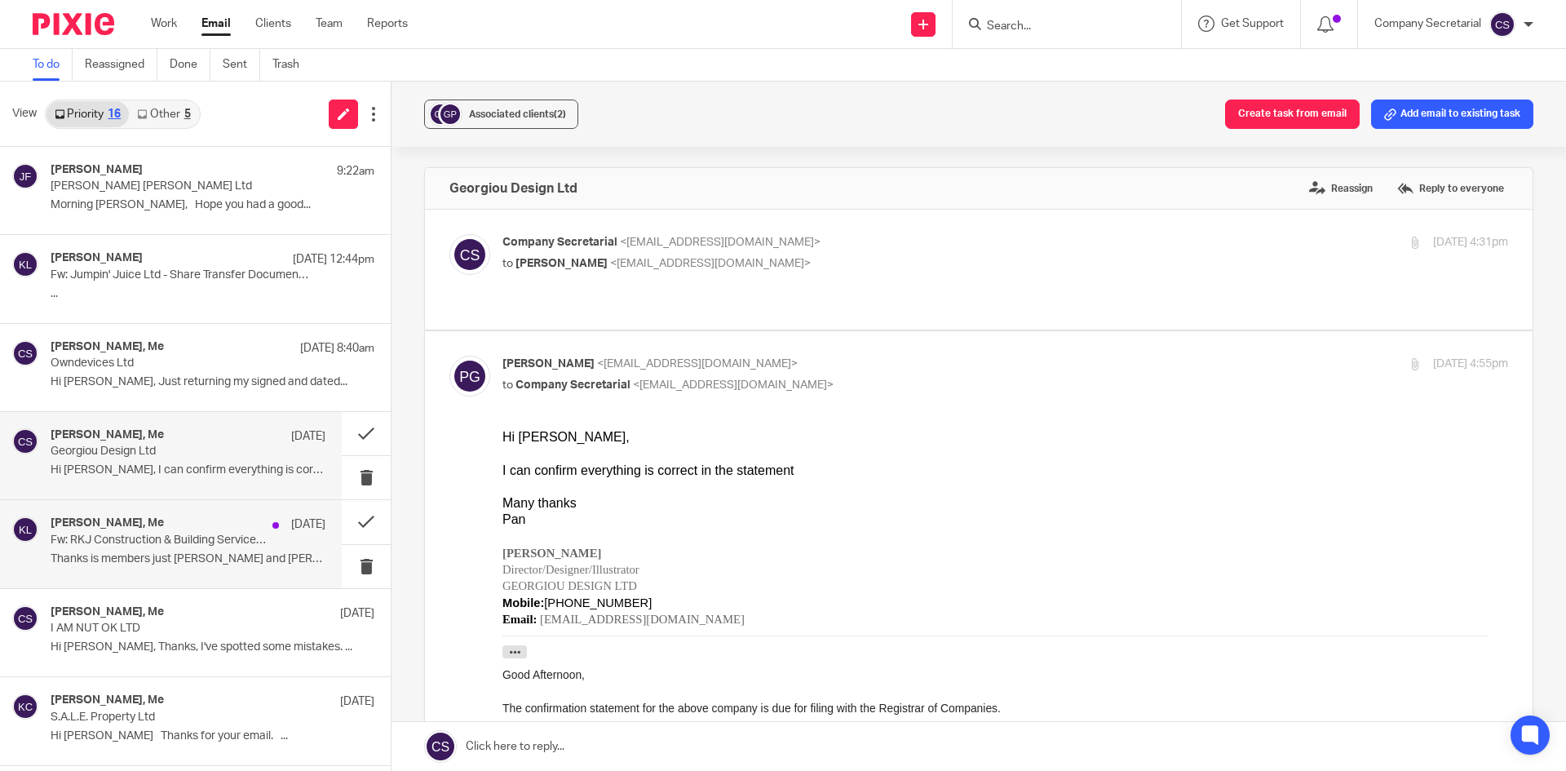
scroll to position [0, 0]
click at [212, 573] on div "[PERSON_NAME], Me [DATE] Fw: RKJ Construction & Building Services LTd Thanks is…" at bounding box center [171, 543] width 342 height 87
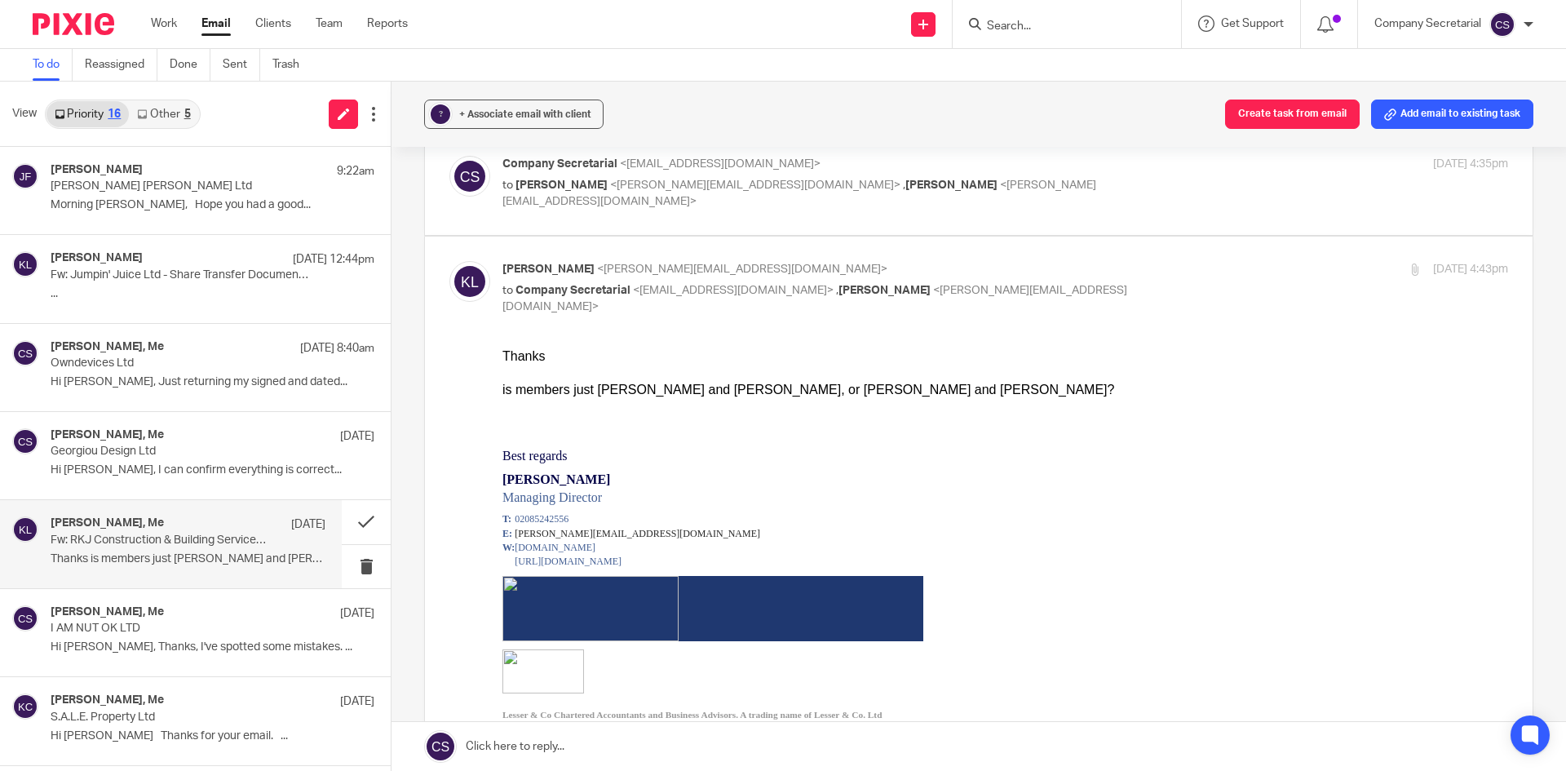
scroll to position [394, 0]
click at [754, 746] on link at bounding box center [979, 746] width 1175 height 49
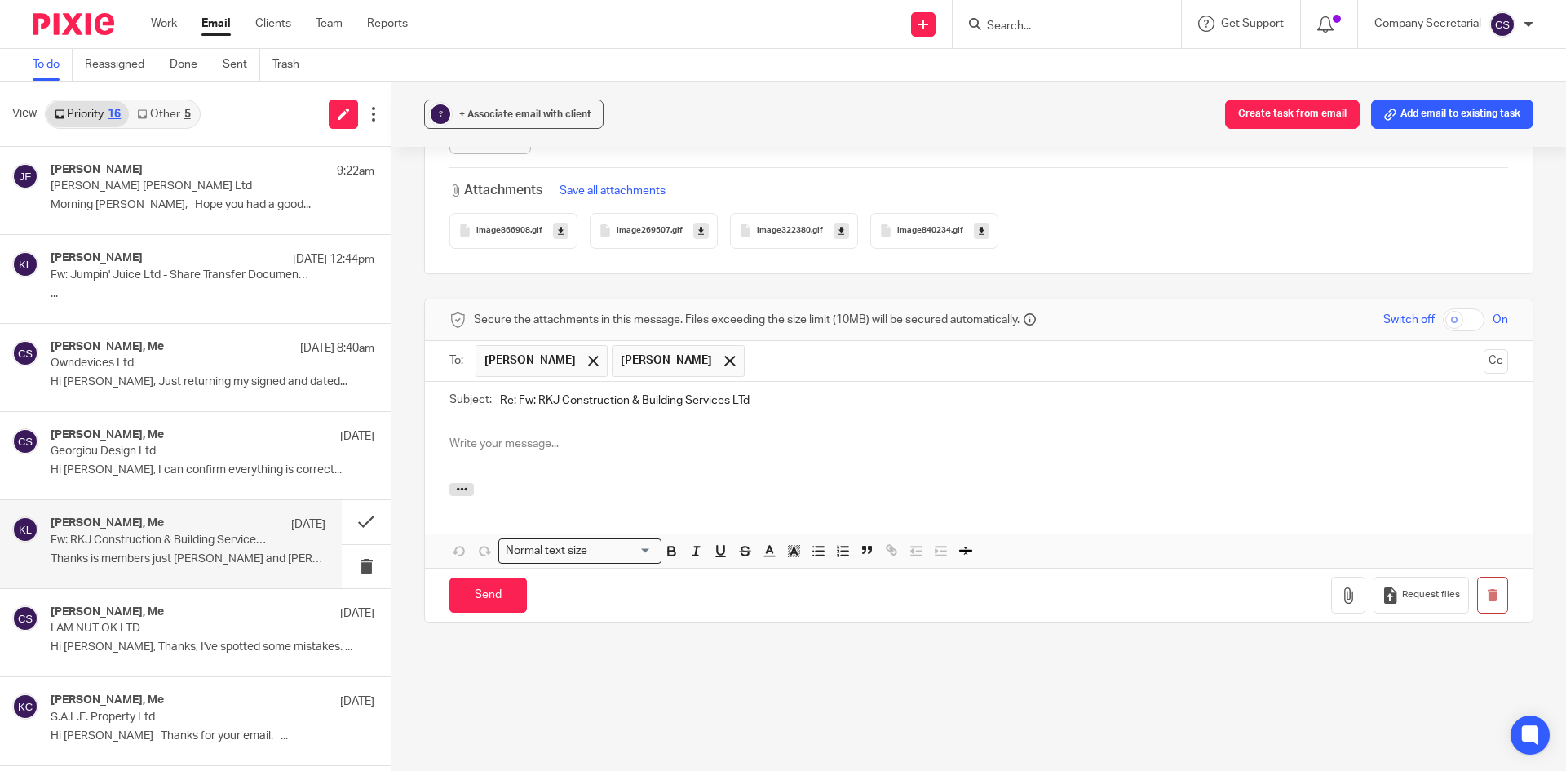
scroll to position [0, 0]
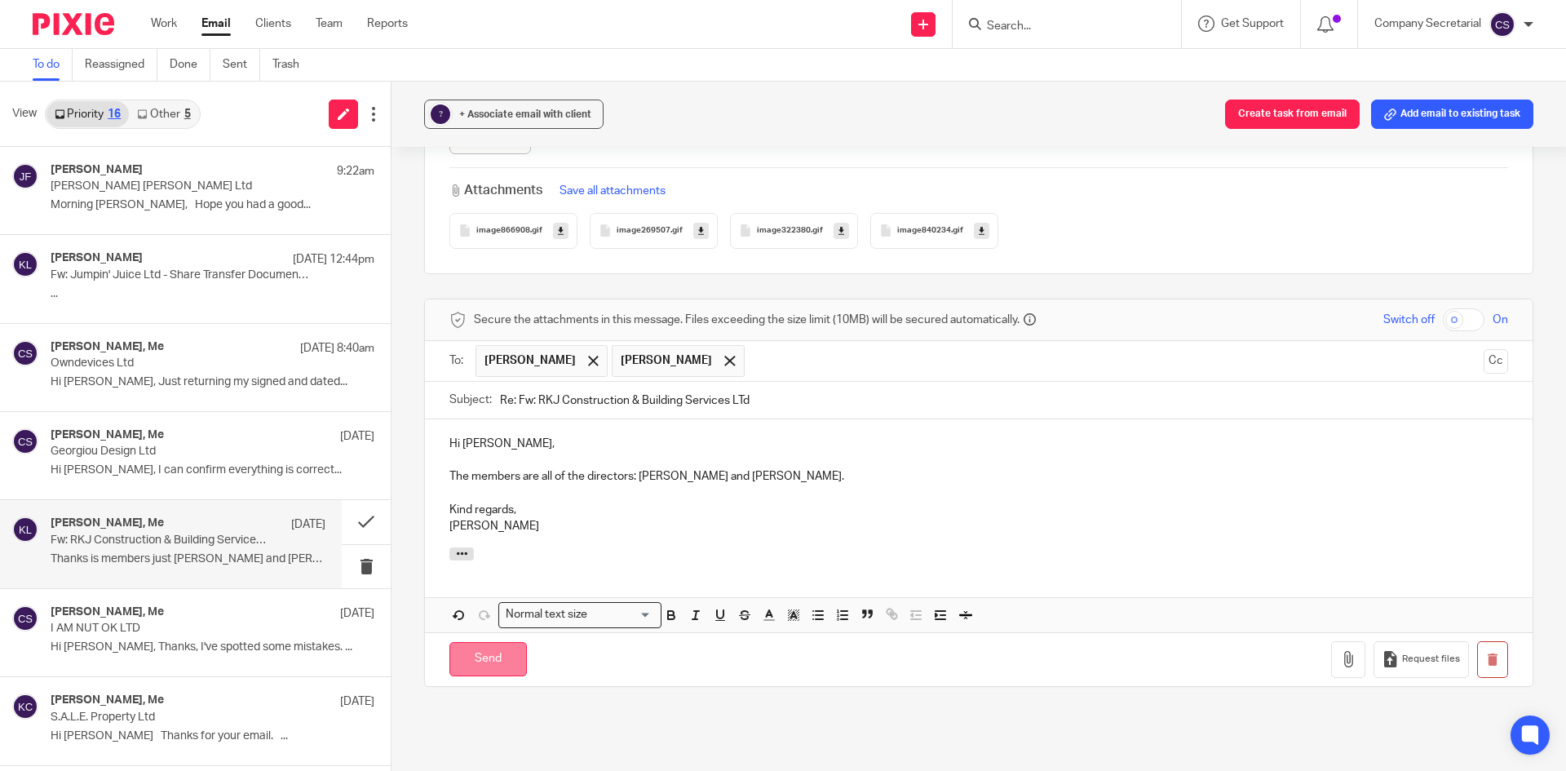
click at [516, 656] on input "Send" at bounding box center [487, 659] width 77 height 35
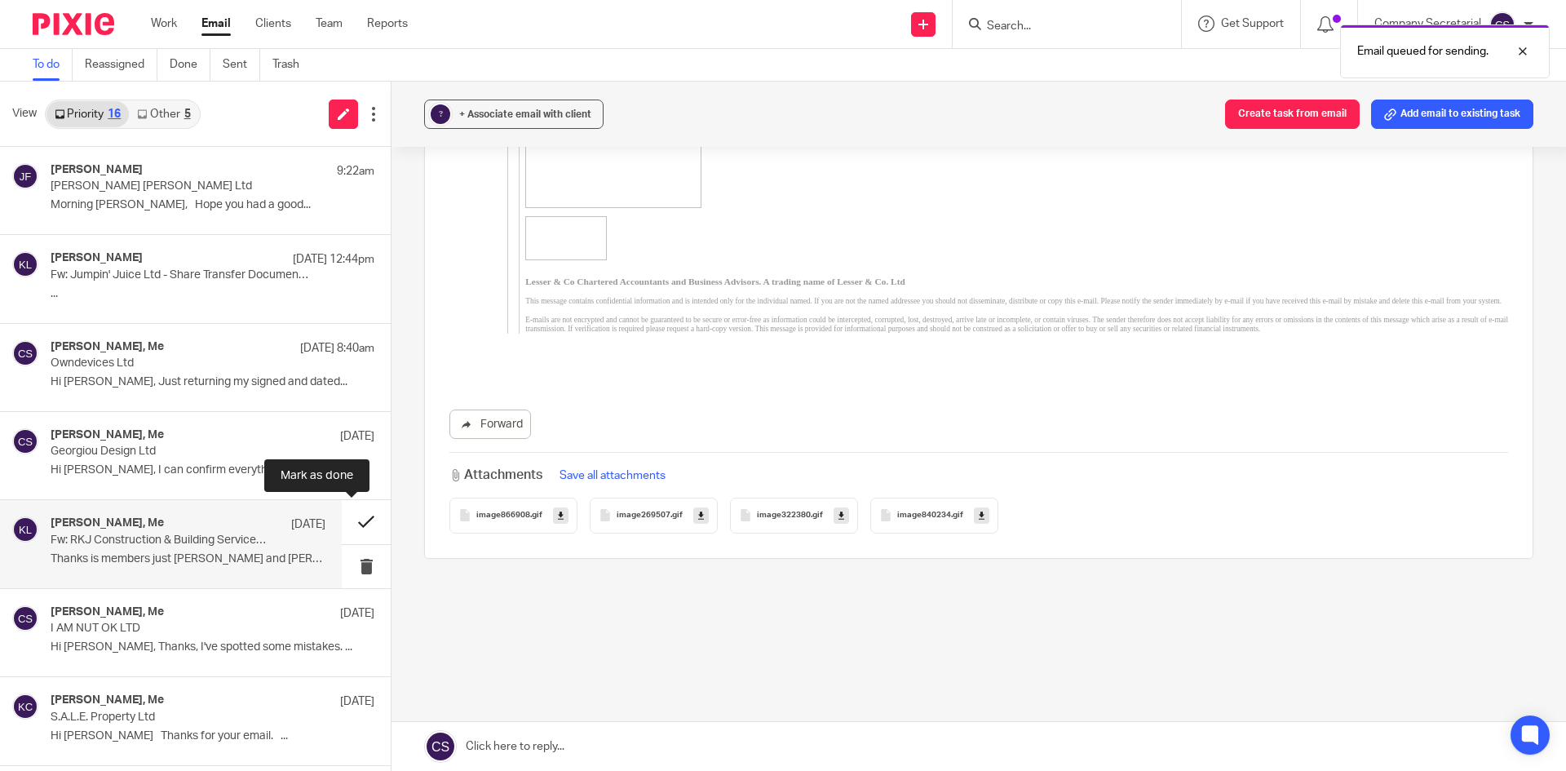
click at [355, 520] on button at bounding box center [366, 521] width 49 height 43
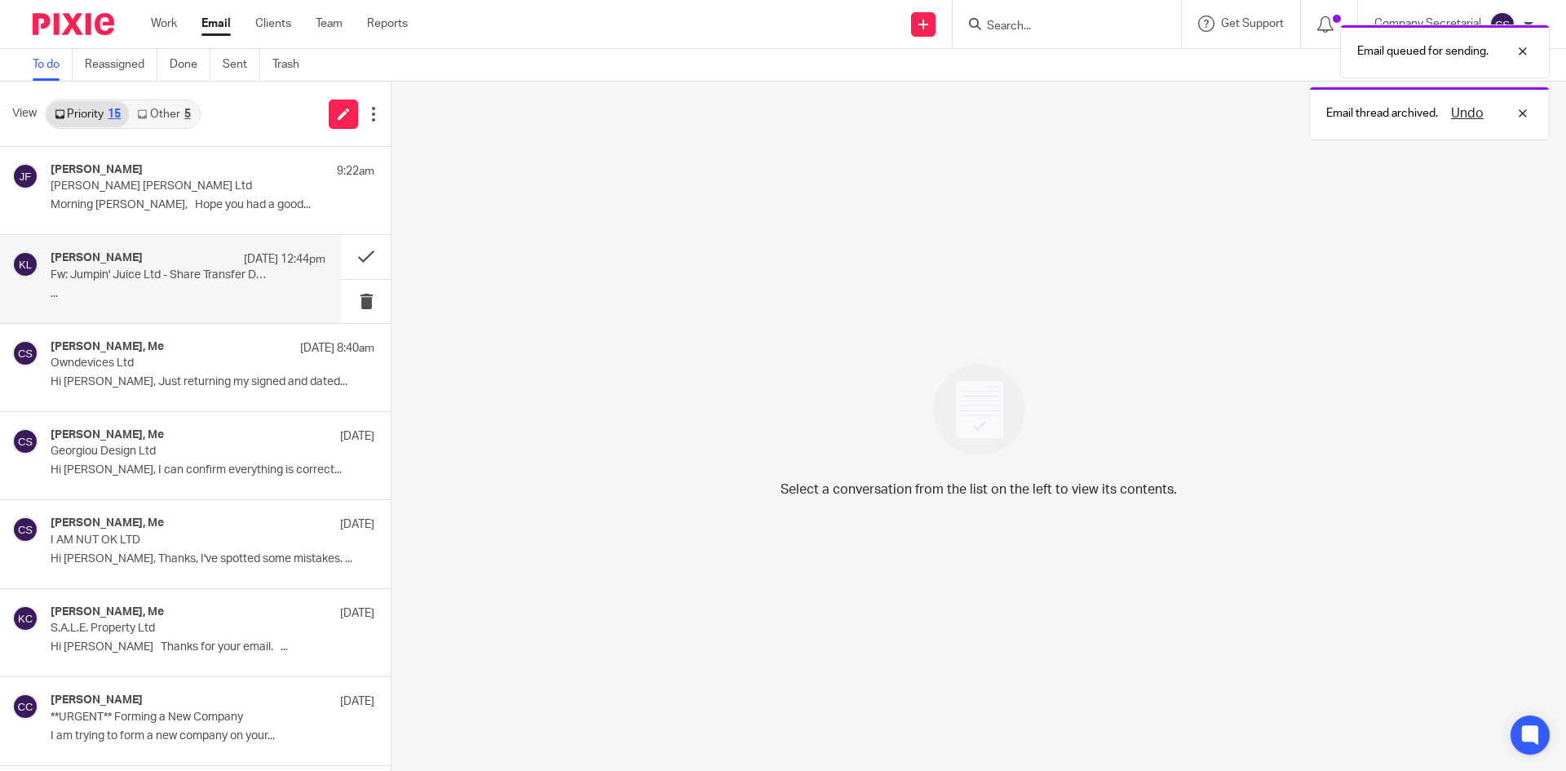
click at [215, 295] on p "..." at bounding box center [188, 294] width 275 height 14
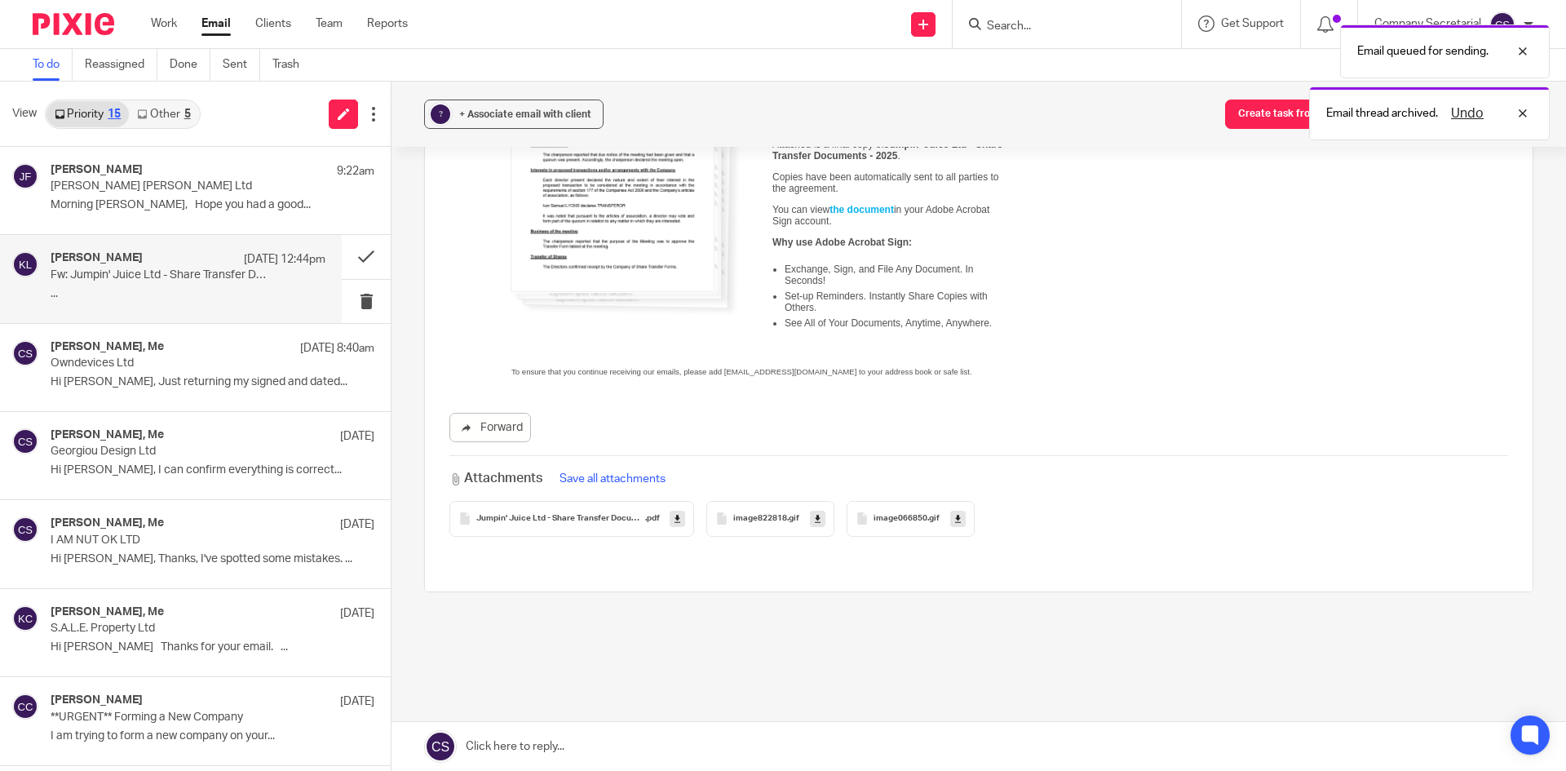
scroll to position [711, 0]
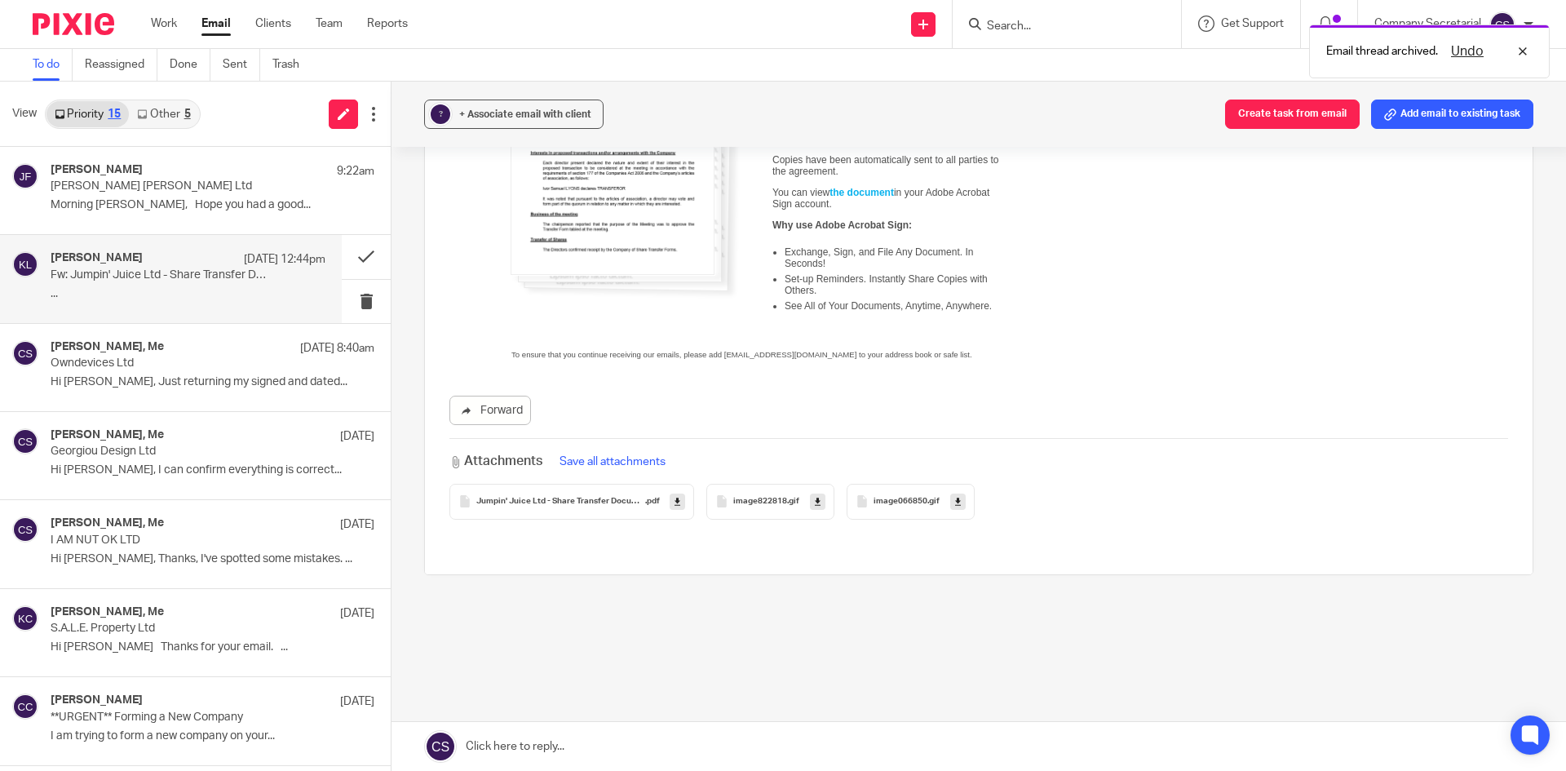
click at [677, 502] on icon at bounding box center [678, 501] width 6 height 12
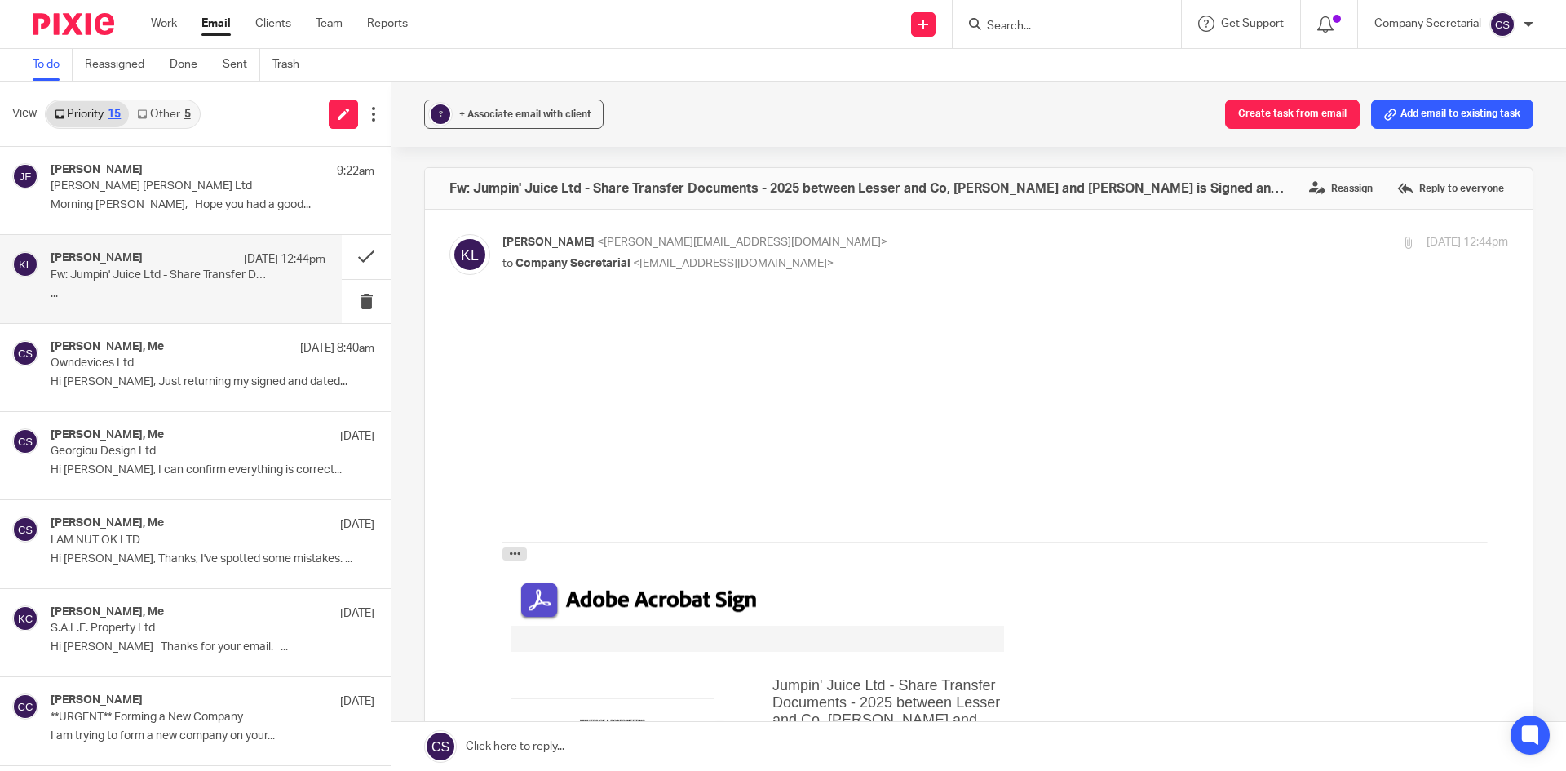
scroll to position [711, 0]
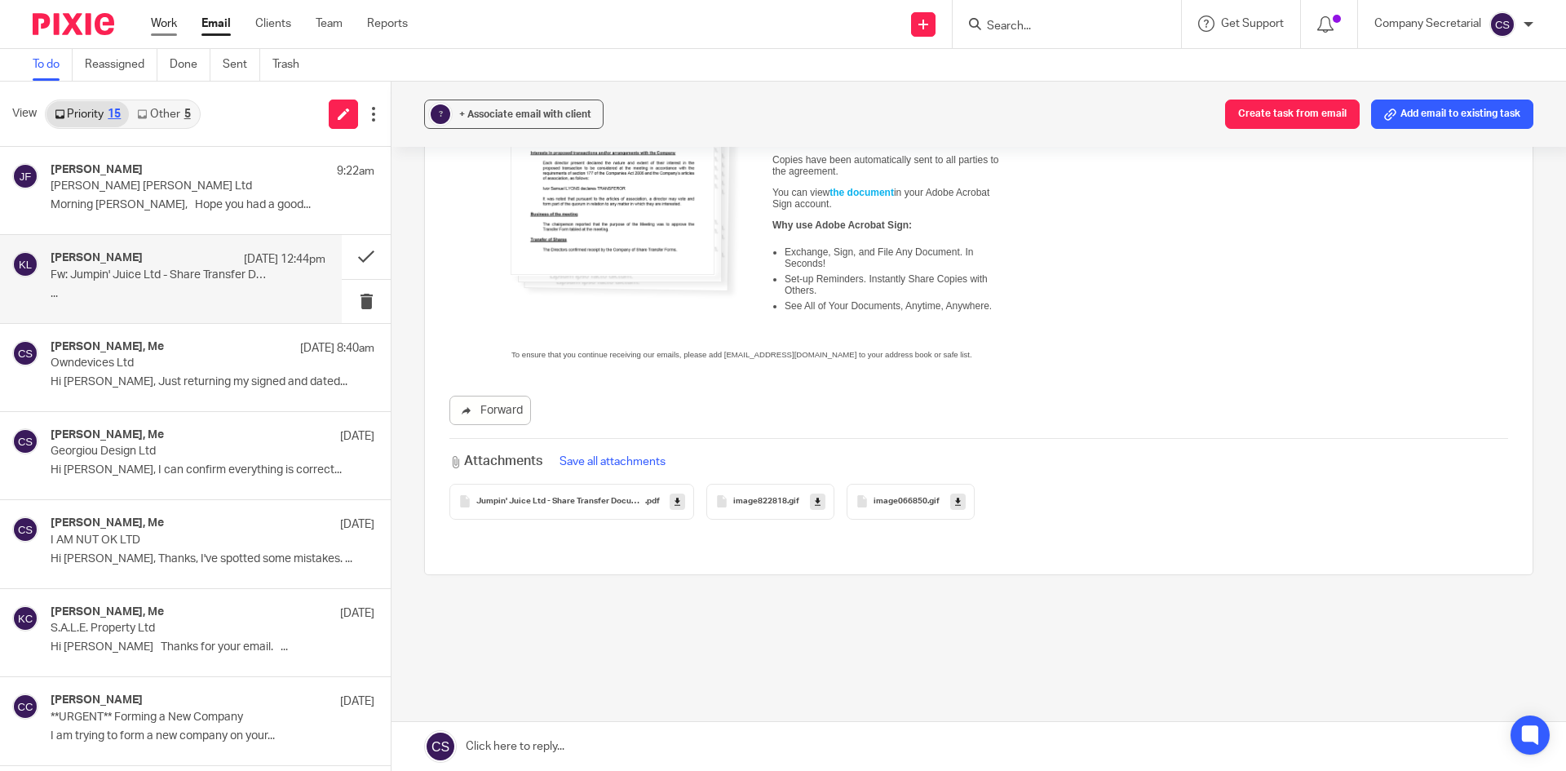
click at [170, 20] on link "Work" at bounding box center [164, 23] width 26 height 16
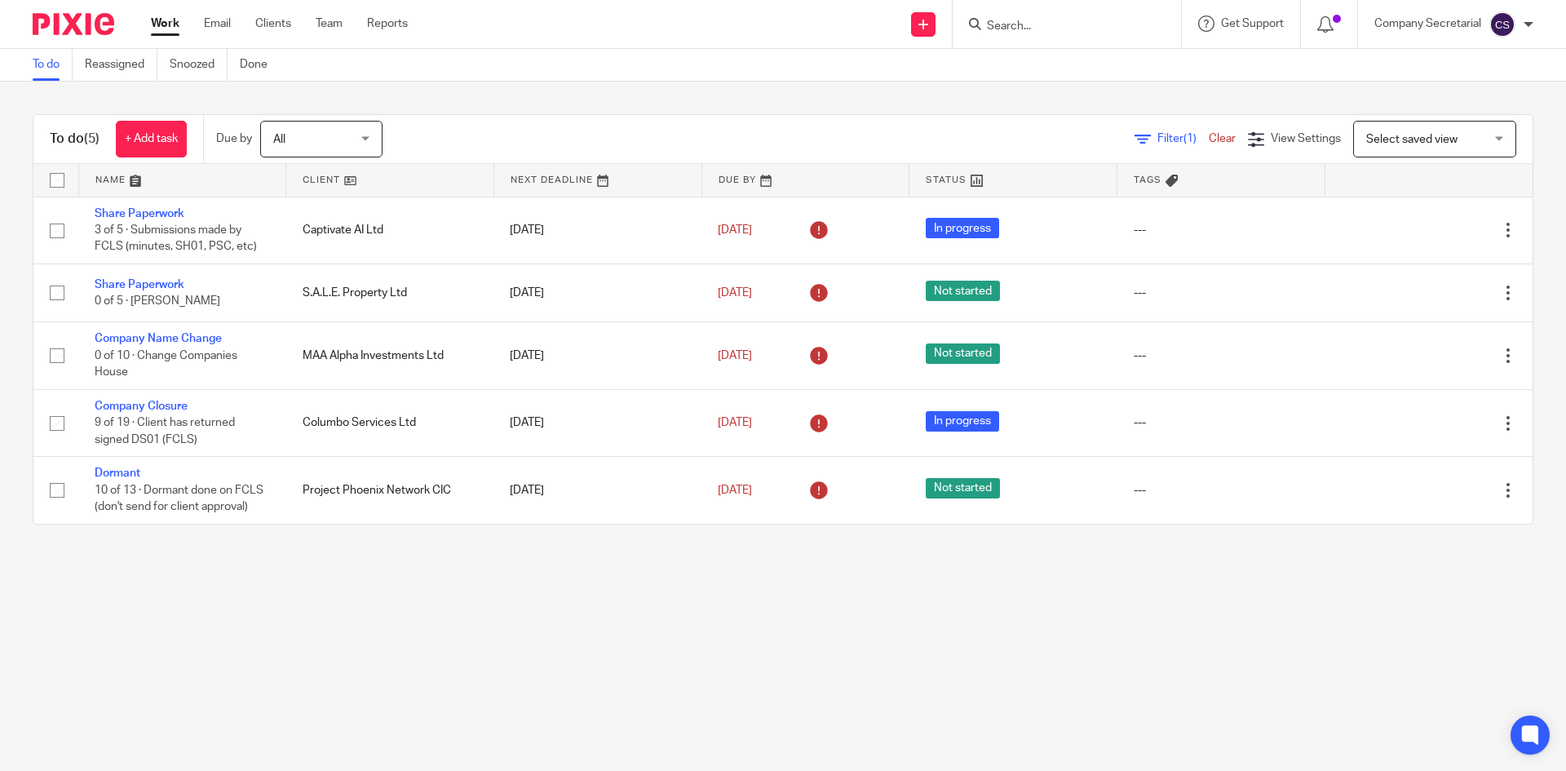
click at [217, 14] on div "Work Email Clients Team Reports Work Email Clients Team Reports Settings" at bounding box center [284, 24] width 298 height 48
click at [217, 17] on link "Email" at bounding box center [217, 23] width 27 height 16
